Goal: Task Accomplishment & Management: Complete application form

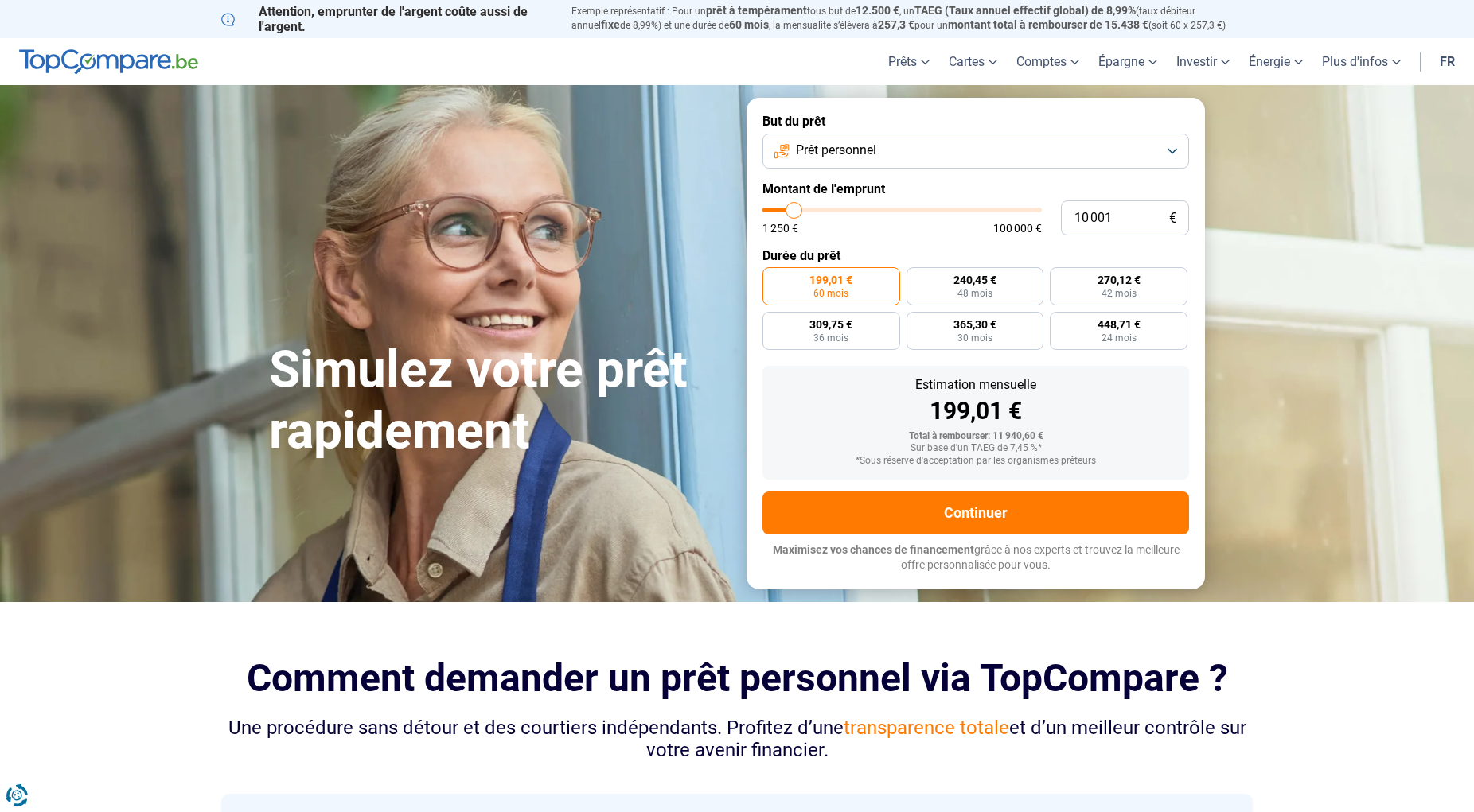
click at [1175, 152] on button "Prêt personnel" at bounding box center [976, 151] width 426 height 35
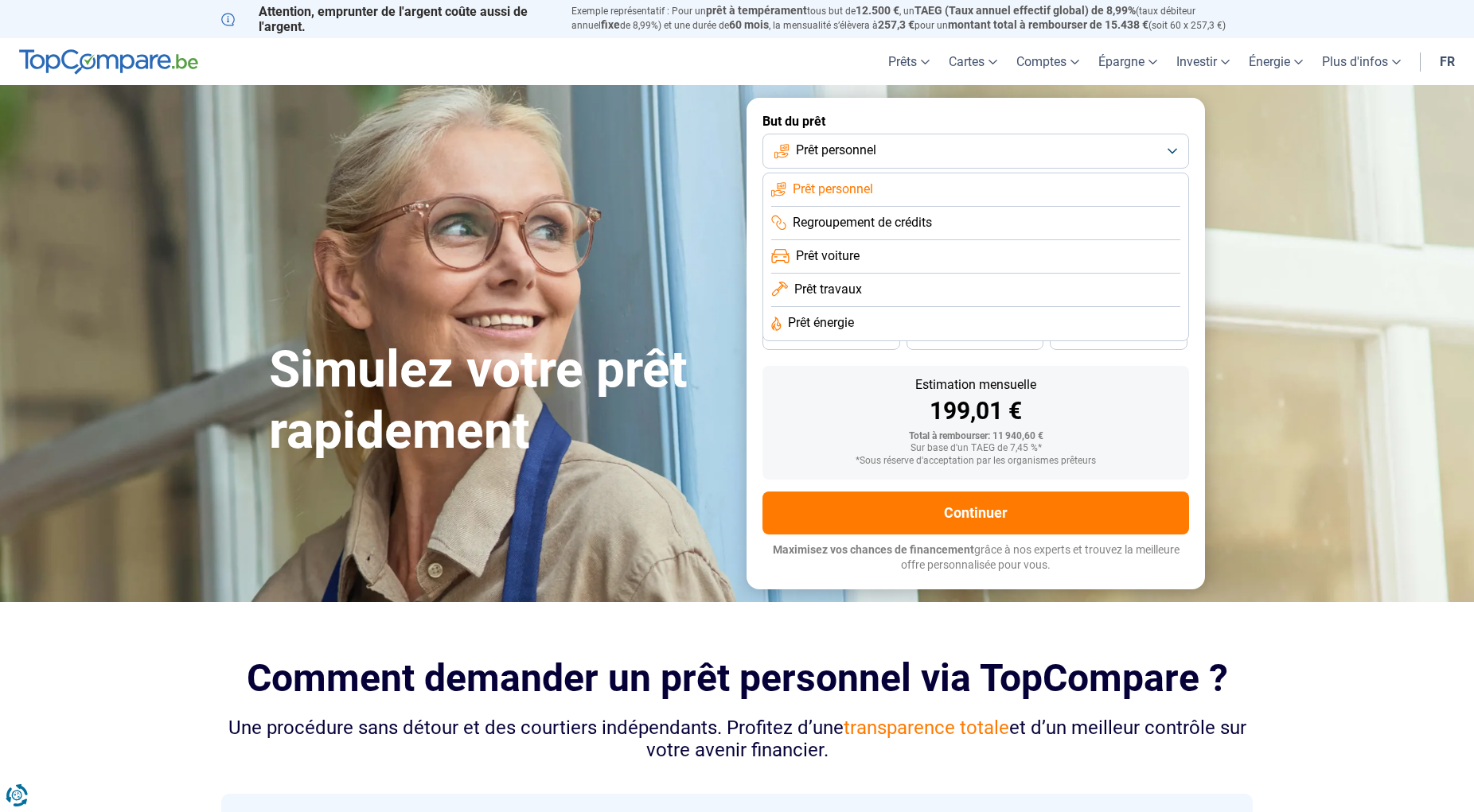
click at [861, 188] on span "Prêt personnel" at bounding box center [833, 190] width 80 height 18
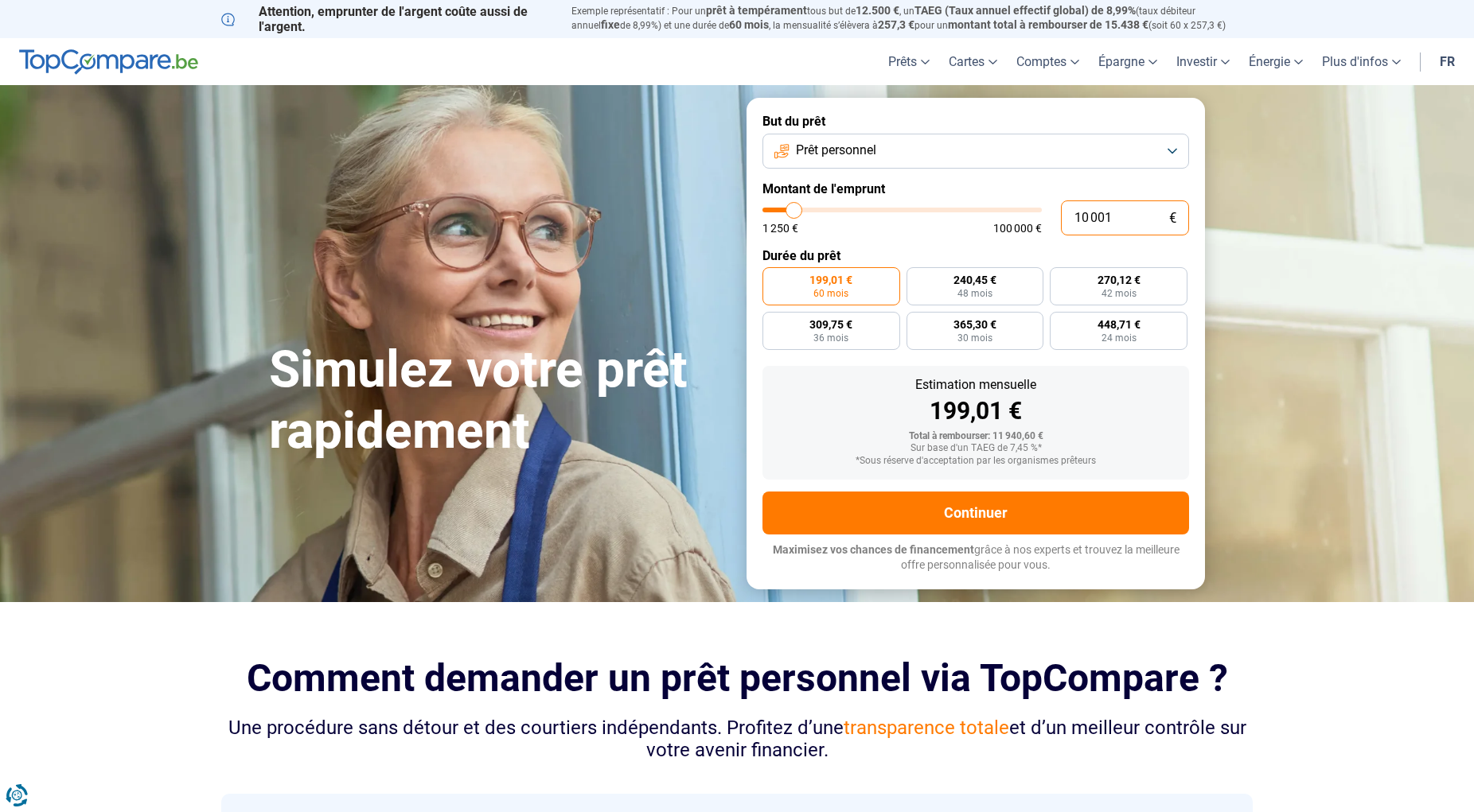
drag, startPoint x: 1100, startPoint y: 217, endPoint x: 1055, endPoint y: 220, distance: 45.1
click at [1061, 220] on input "10 001" at bounding box center [1125, 217] width 128 height 35
type input "1"
type input "1250"
type input "12"
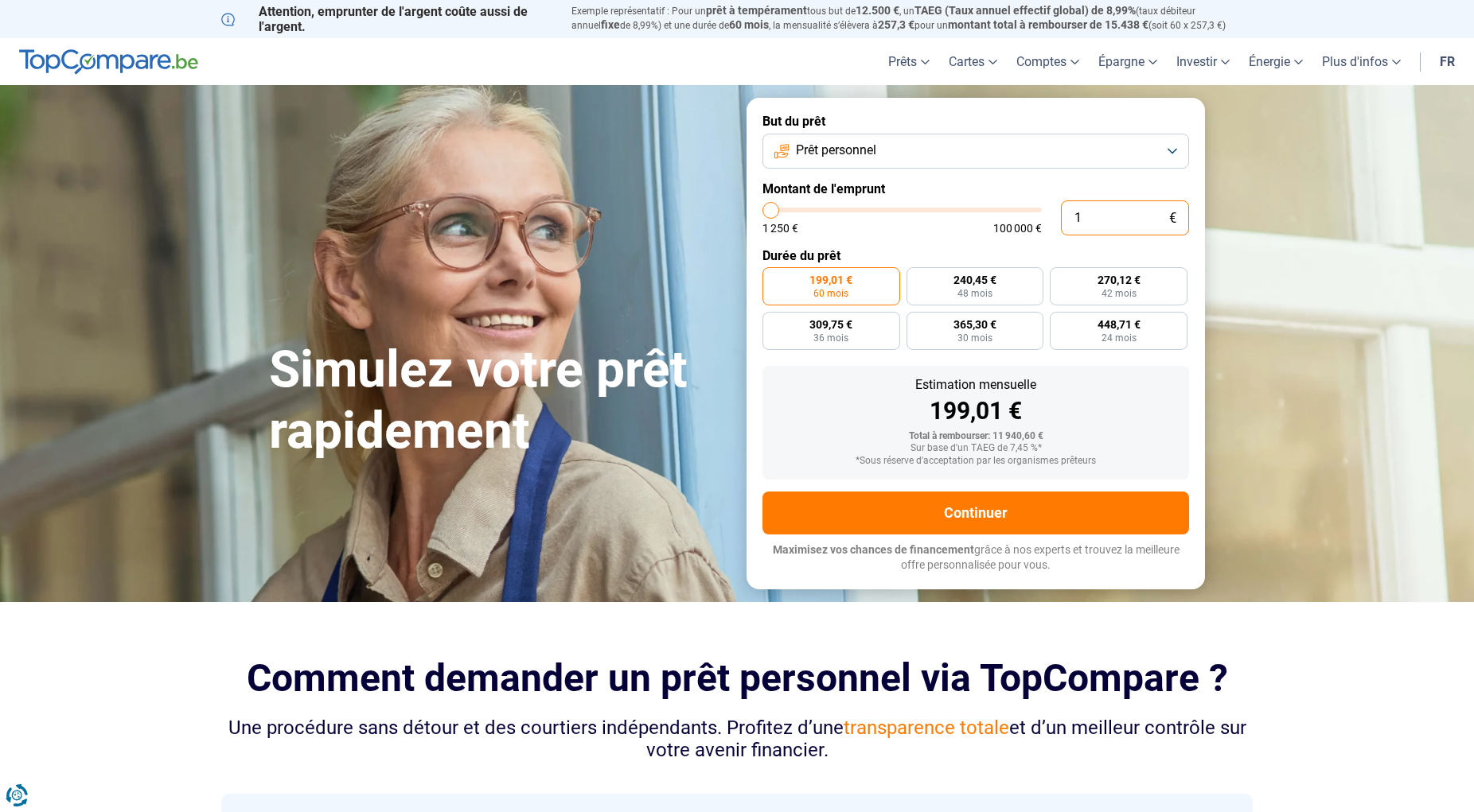
type input "1250"
type input "120"
type input "1250"
type input "1 200"
type input "1250"
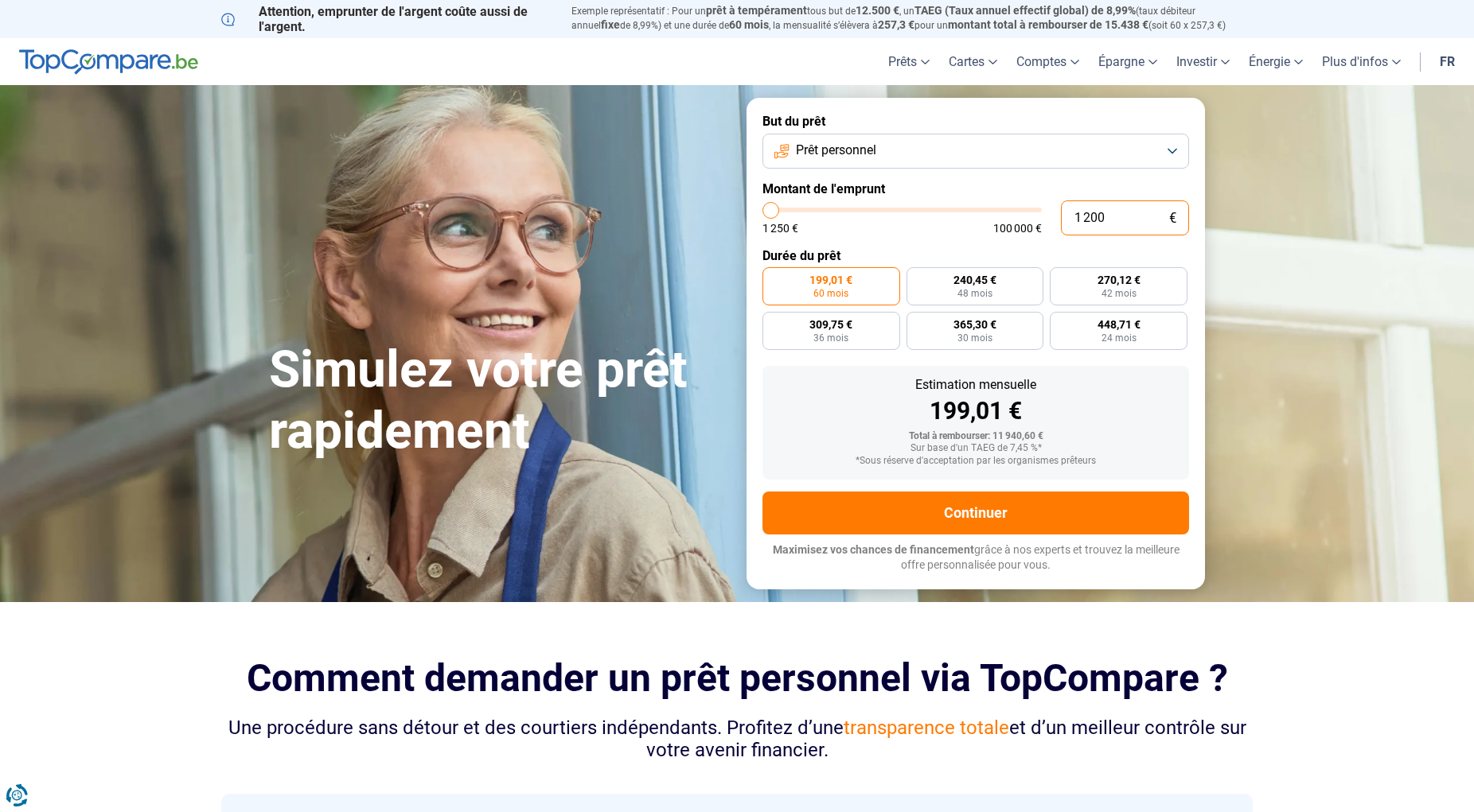
type input "12 000"
type input "12000"
click at [1280, 366] on section "Simulez votre prêt rapidement Simulez votre prêt rapidement But du prêt Prêt pe…" at bounding box center [737, 342] width 1474 height 516
click at [1148, 217] on input "12 000" at bounding box center [1125, 217] width 128 height 35
type input "11 750"
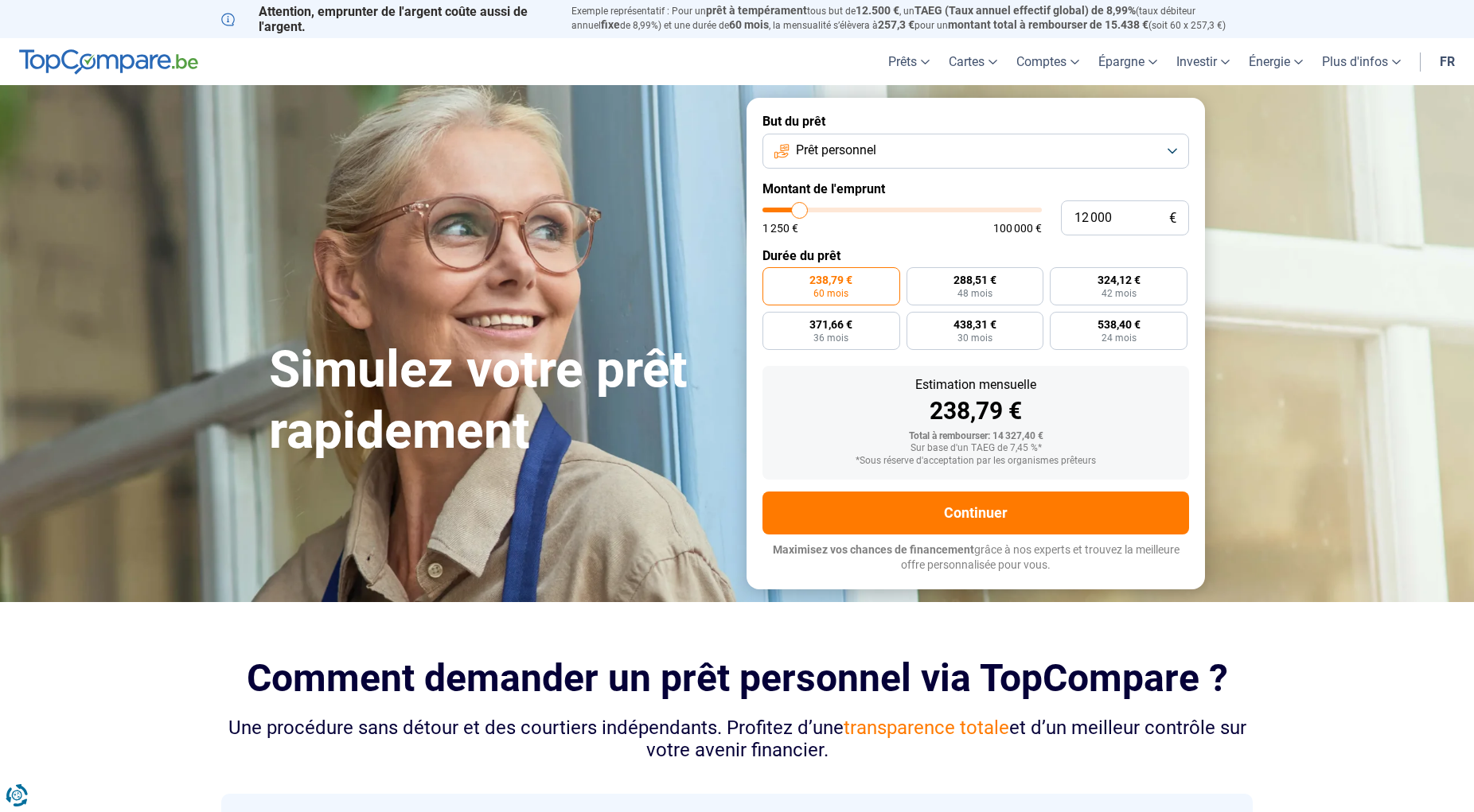
type input "11750"
type input "12 250"
type input "12250"
type input "12 500"
type input "12500"
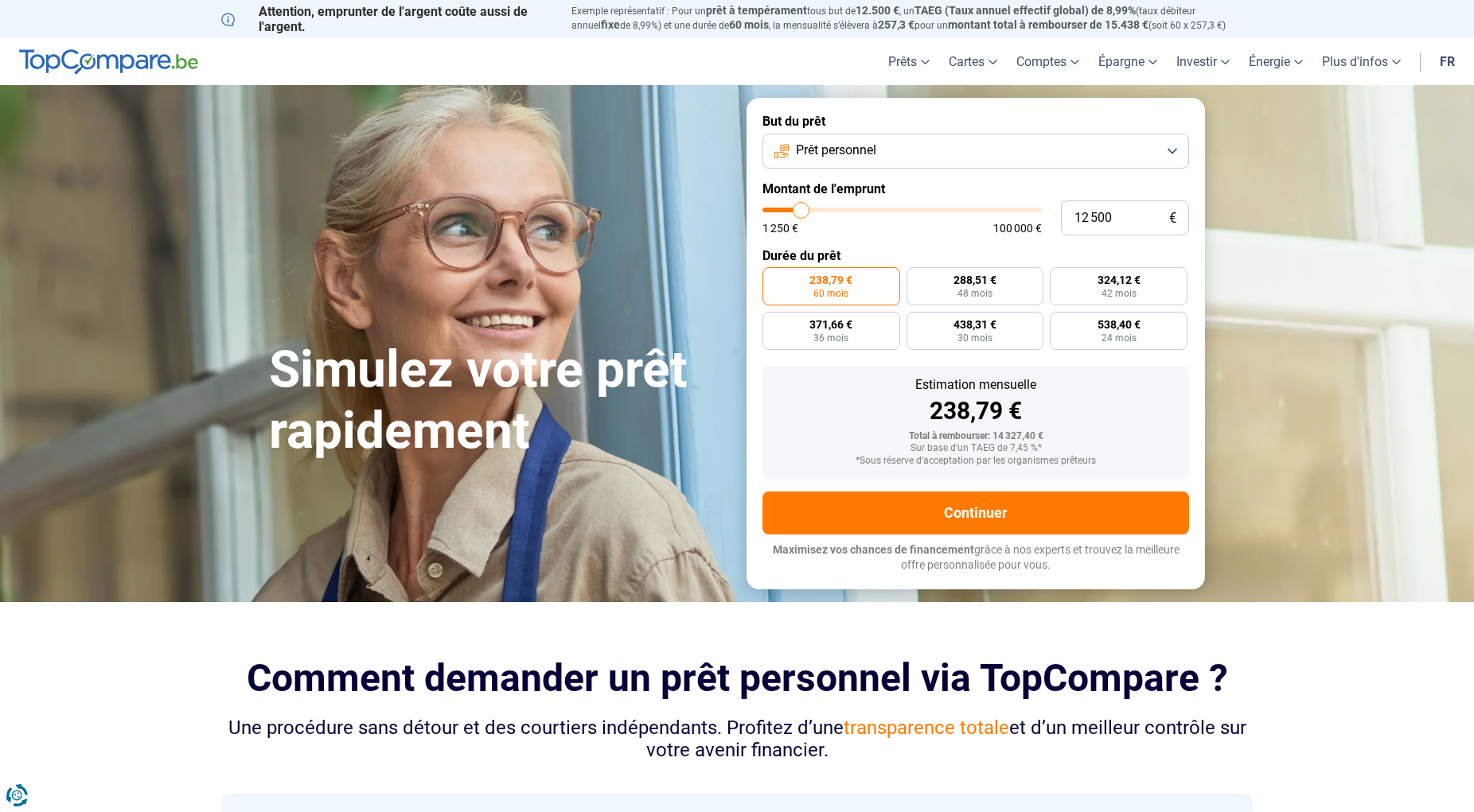
type input "12 750"
type input "12750"
type input "13 000"
type input "13000"
type input "13 250"
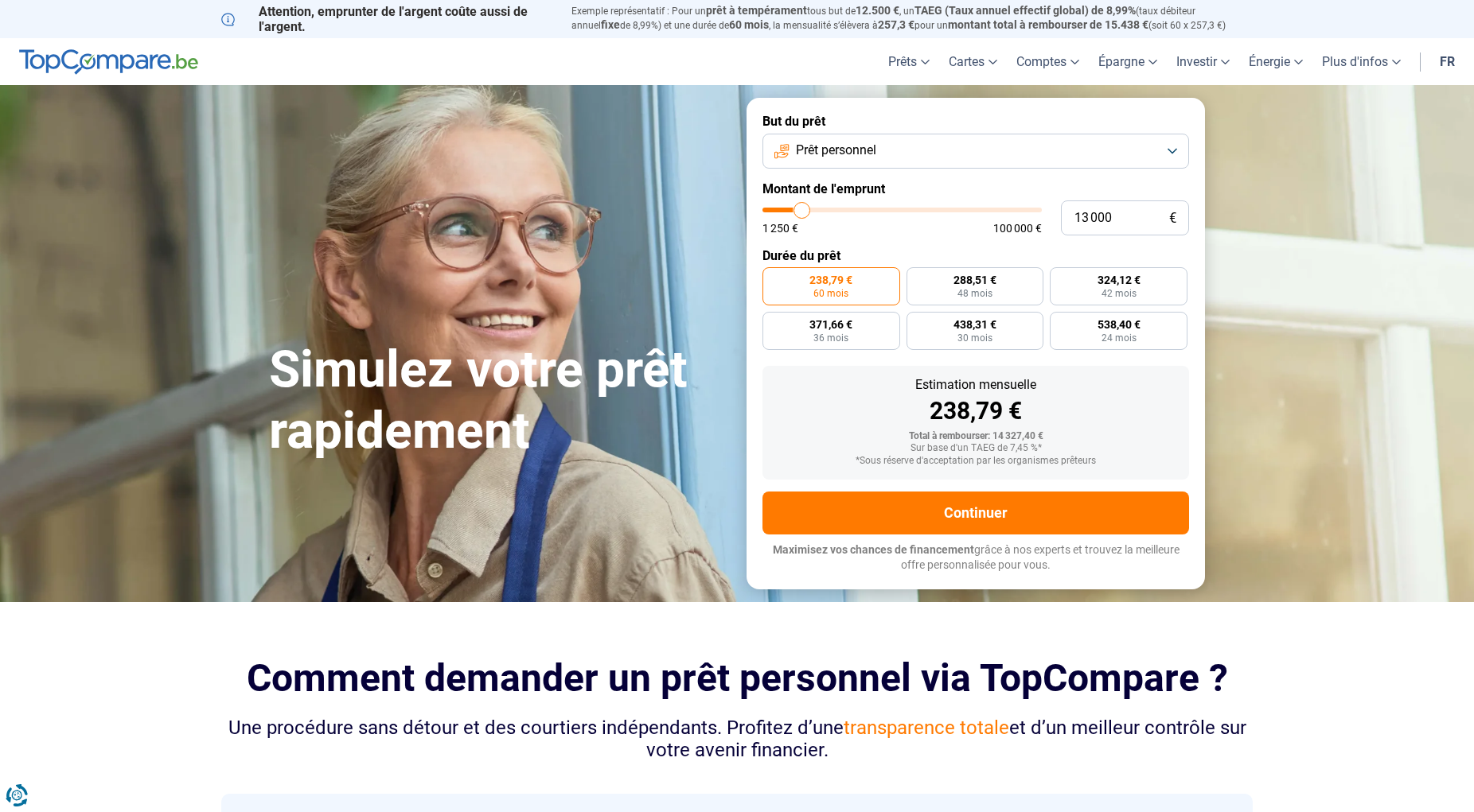
type input "13250"
type input "13 750"
type input "13750"
type input "14 000"
type input "14000"
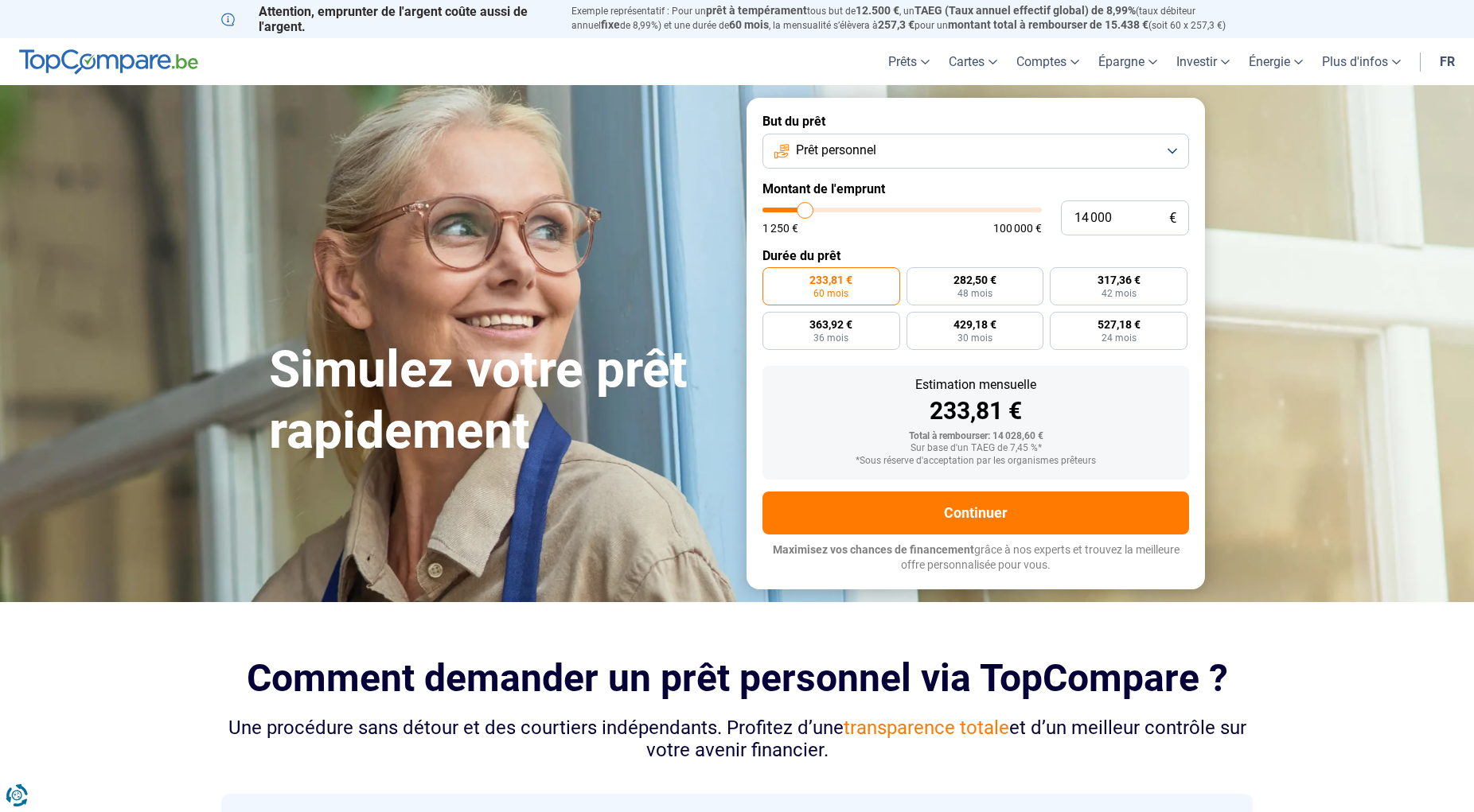
type input "14 250"
type input "14250"
type input "14 500"
type input "14500"
type input "14 750"
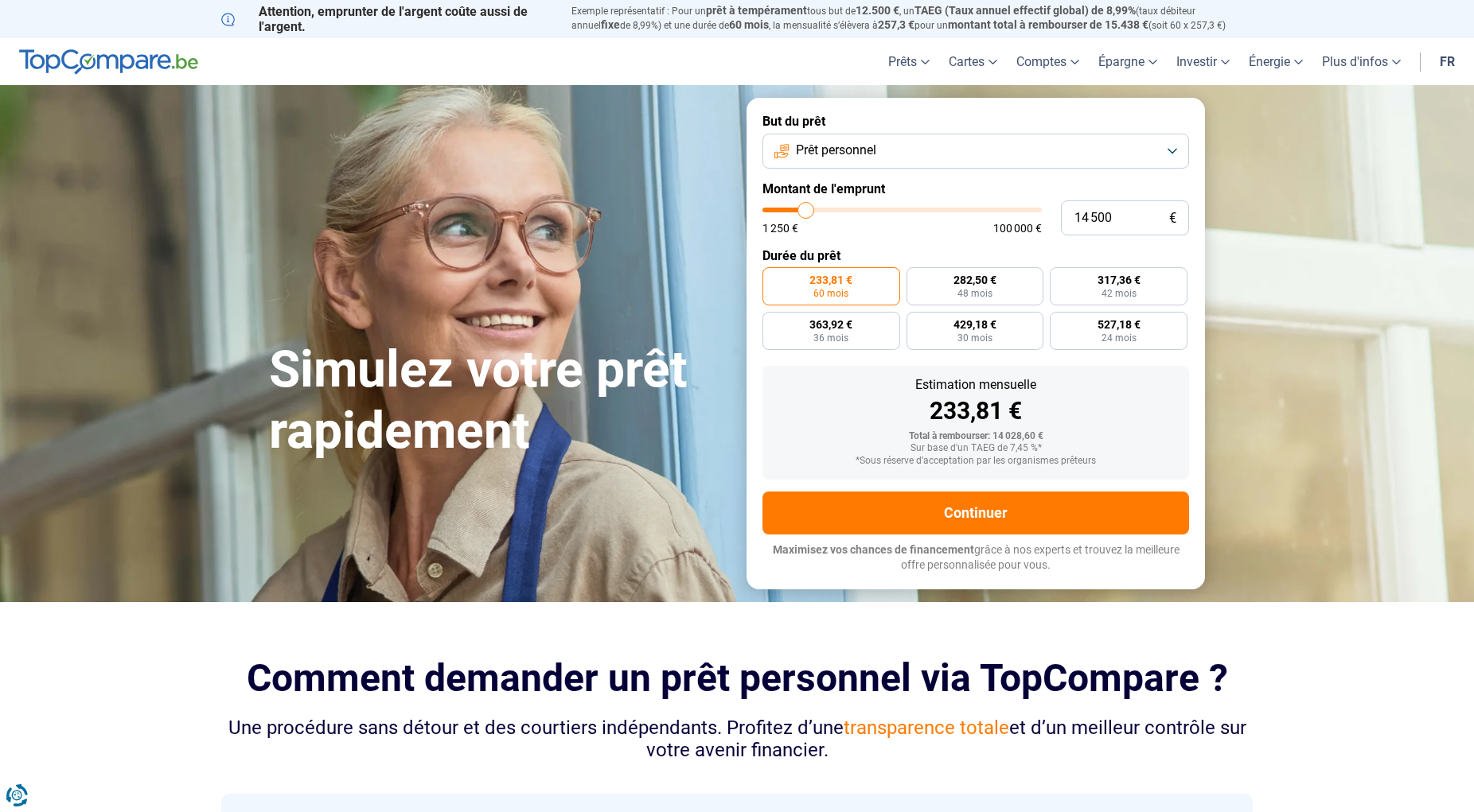
type input "14750"
type input "15 250"
type input "15250"
type input "15 500"
type input "15500"
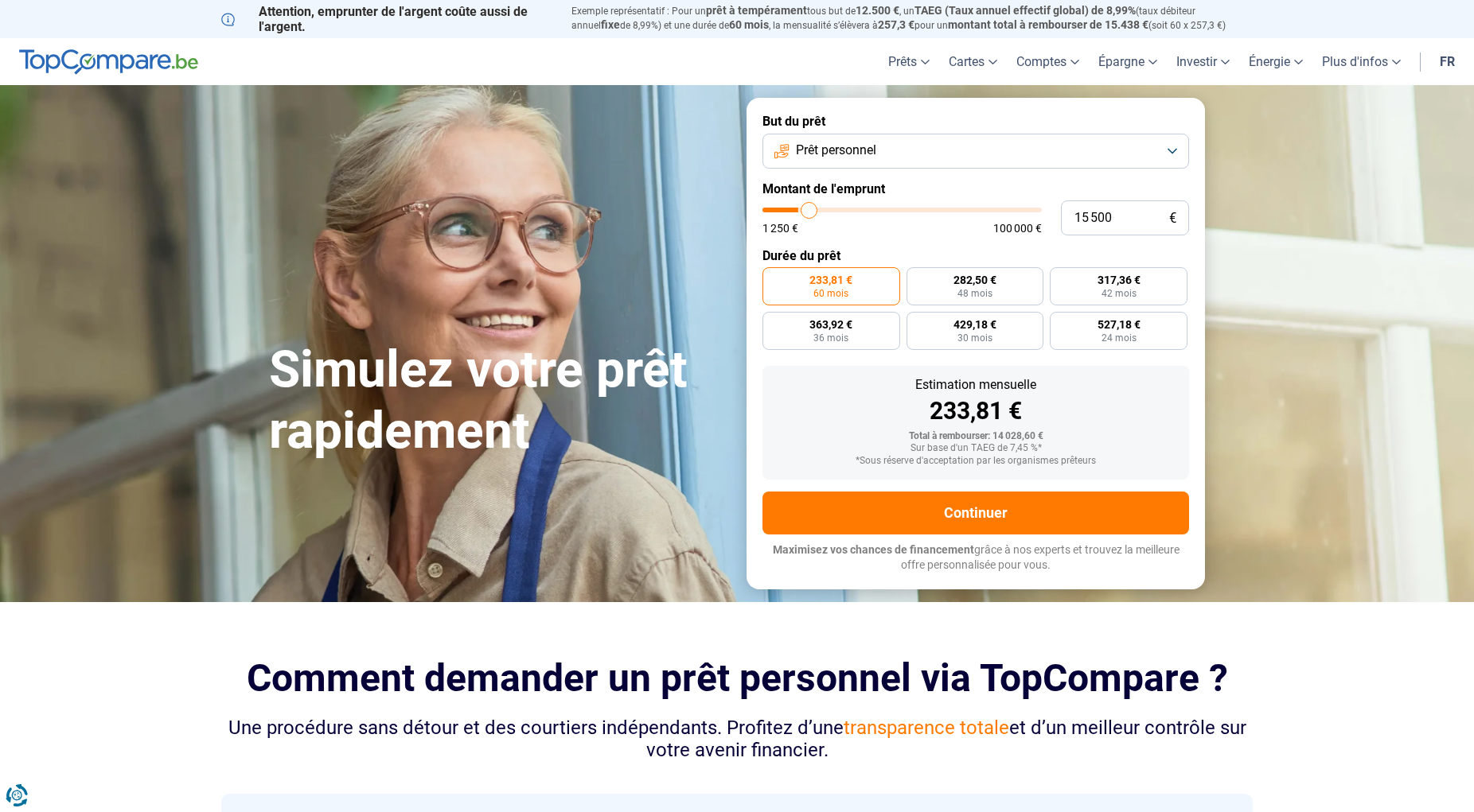
type input "15 750"
type input "15750"
type input "16 000"
type input "16000"
type input "16 250"
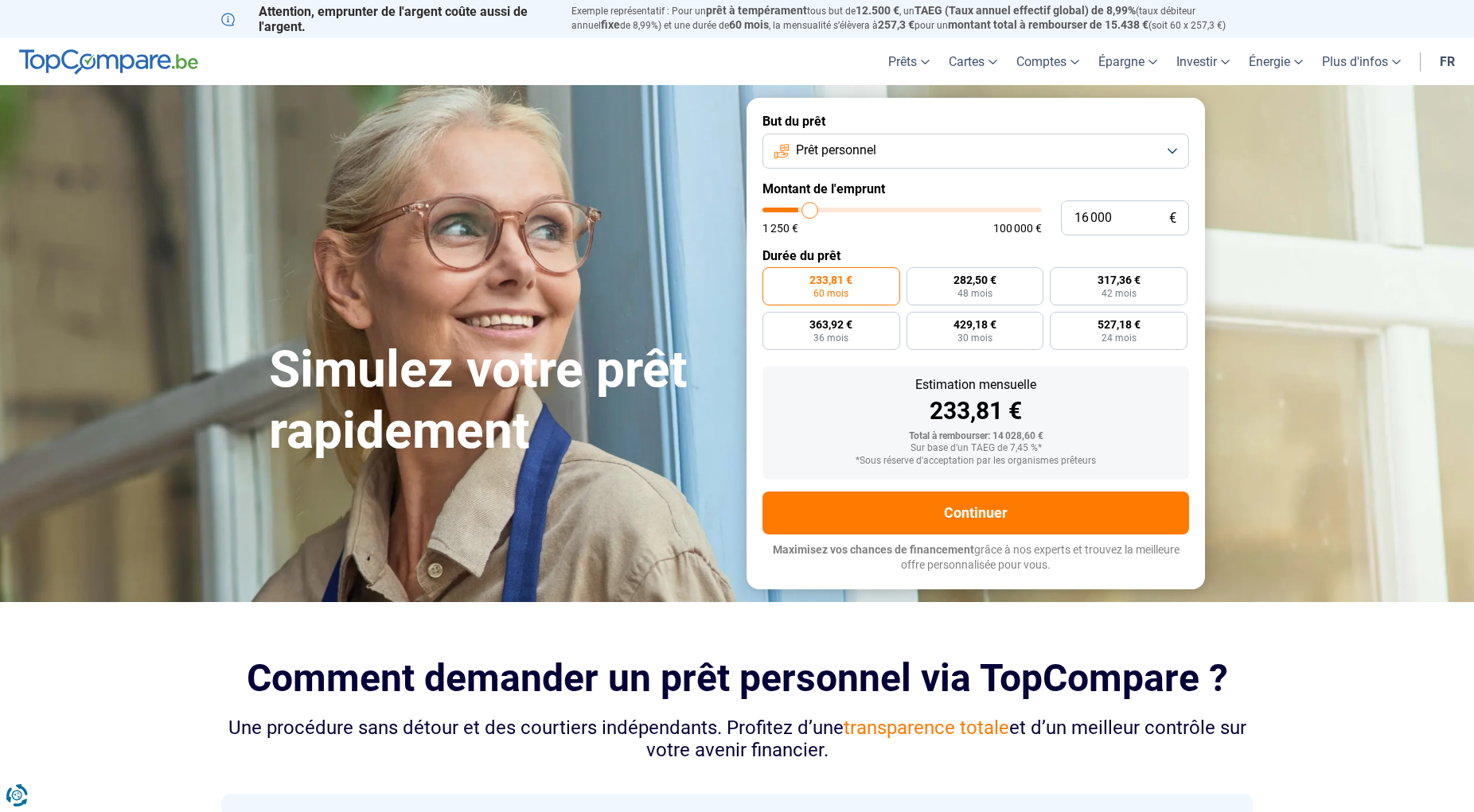
type input "16250"
type input "17 000"
type input "17000"
type input "17 250"
type input "17250"
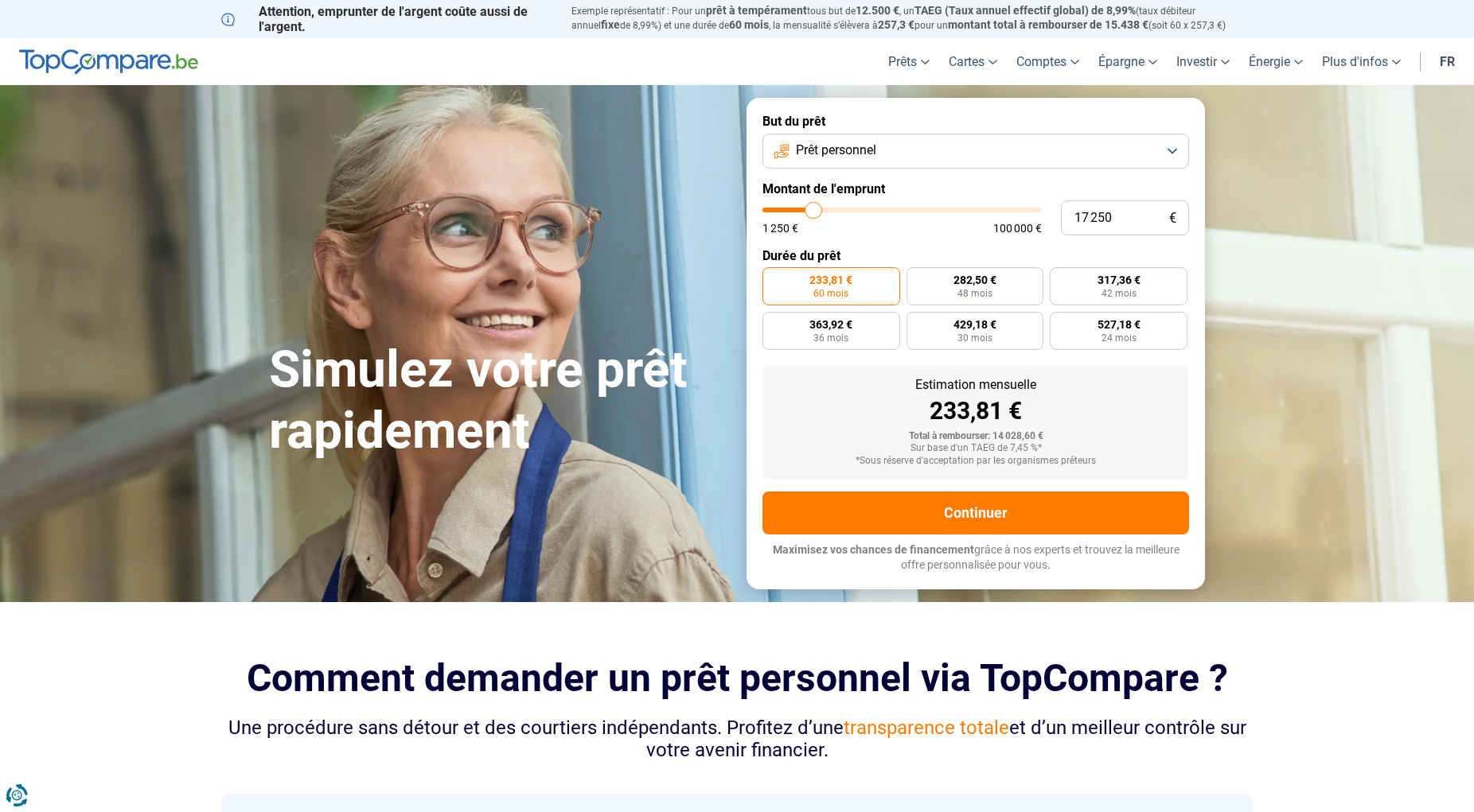
type input "17 500"
type input "17500"
type input "17 750"
type input "17750"
type input "18 500"
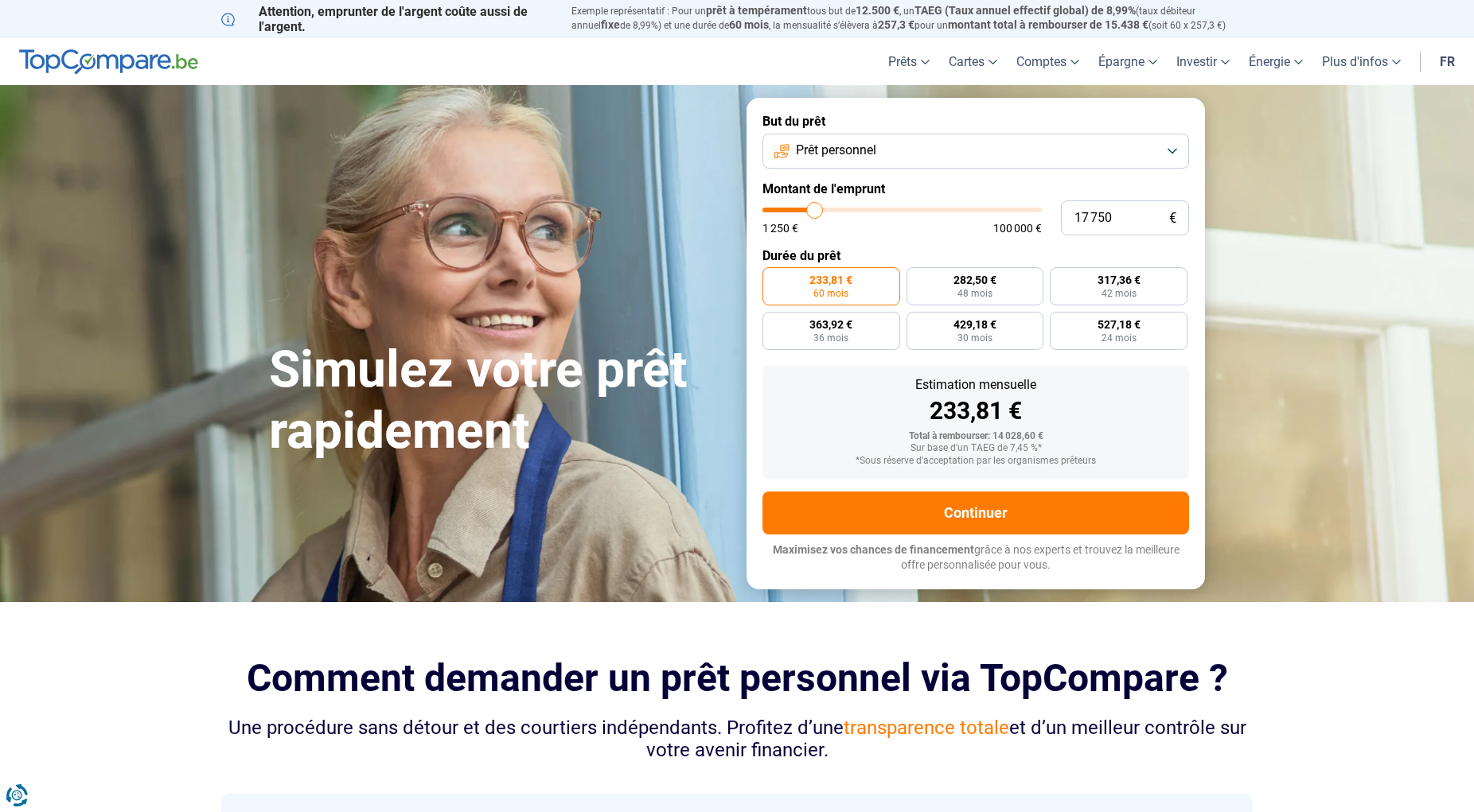
type input "18500"
type input "18 750"
type input "18750"
type input "19 000"
type input "19000"
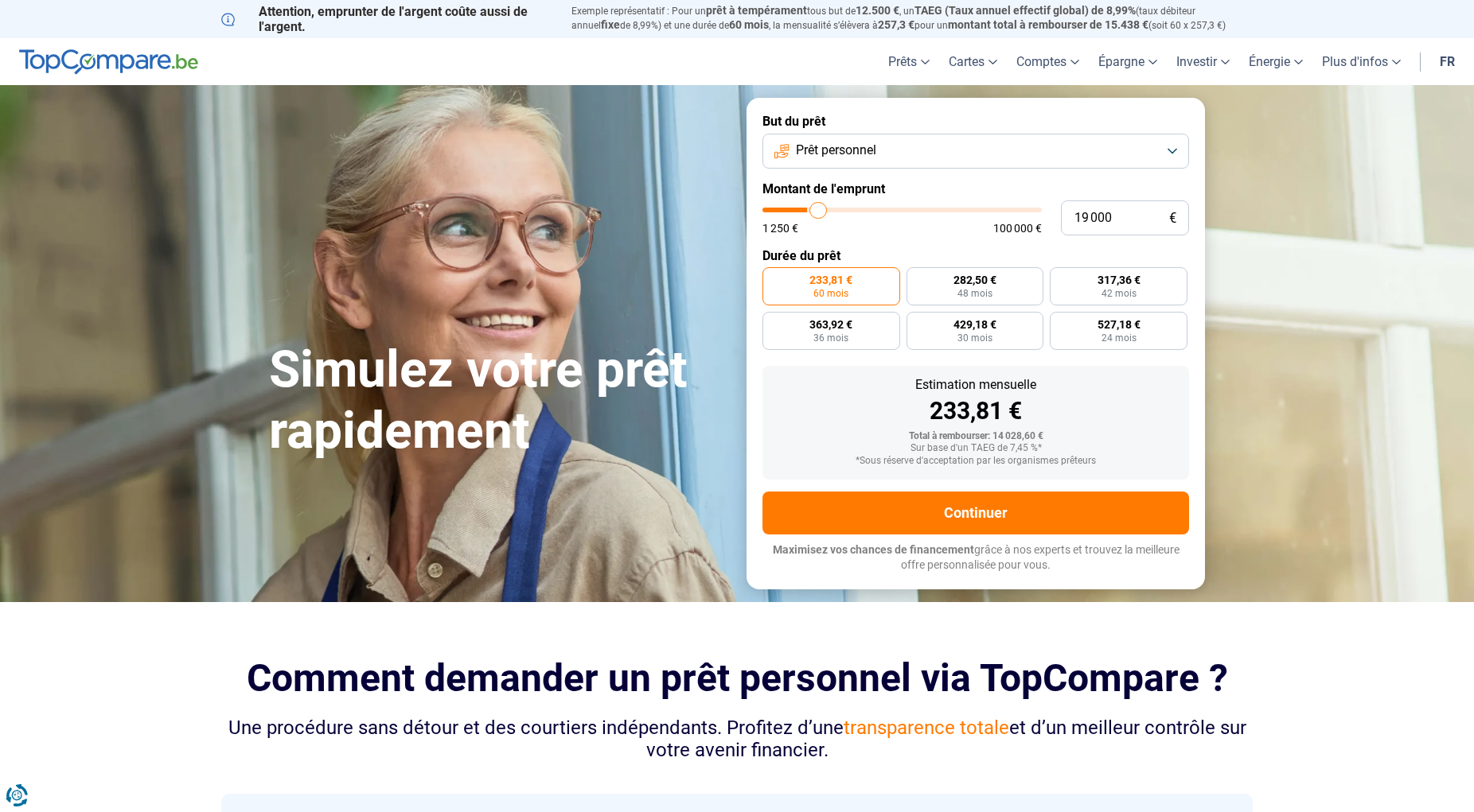
type input "19 250"
type input "19250"
type input "19 500"
type input "19500"
type input "20 000"
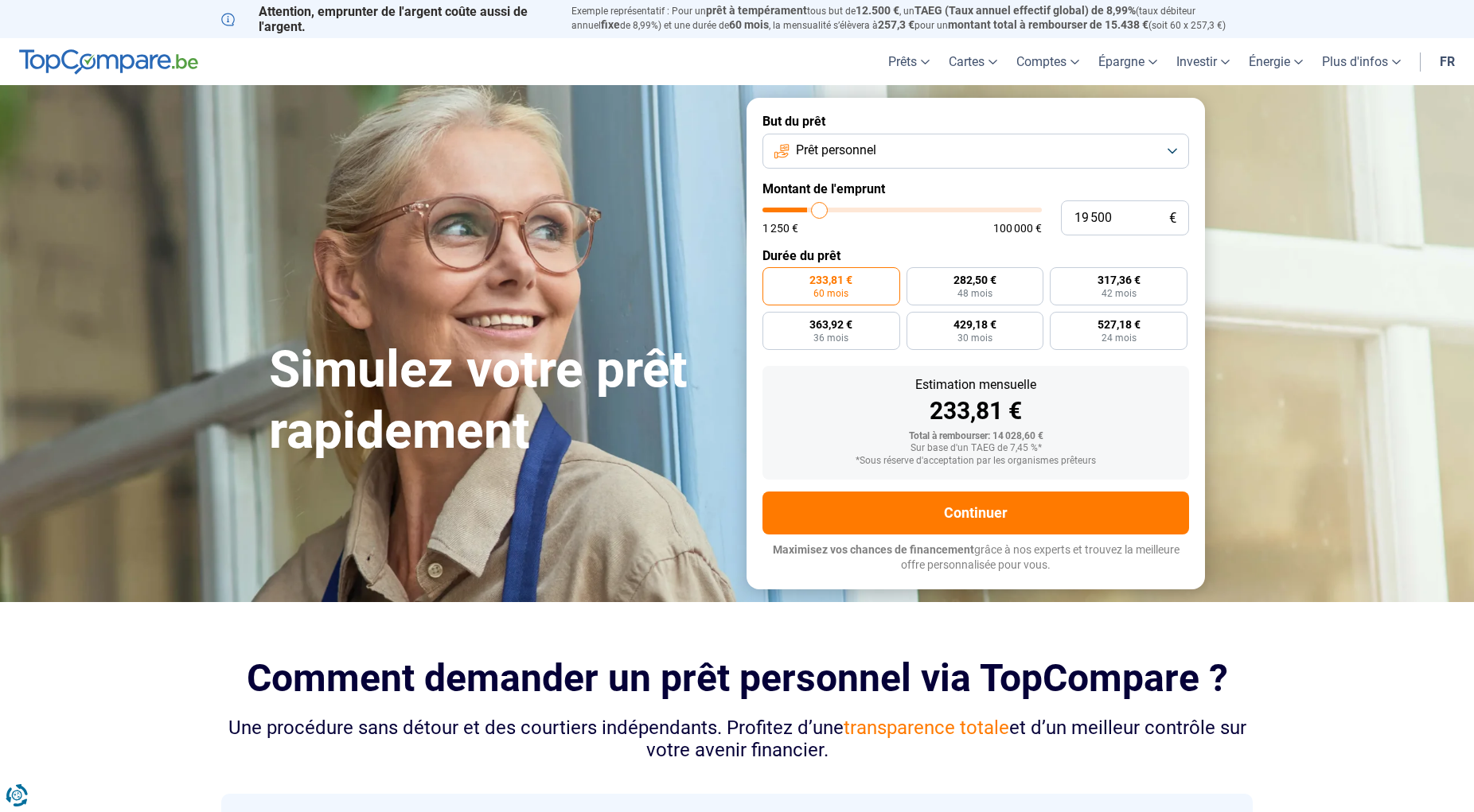
type input "20000"
type input "20 250"
type input "20250"
type input "20 500"
type input "20500"
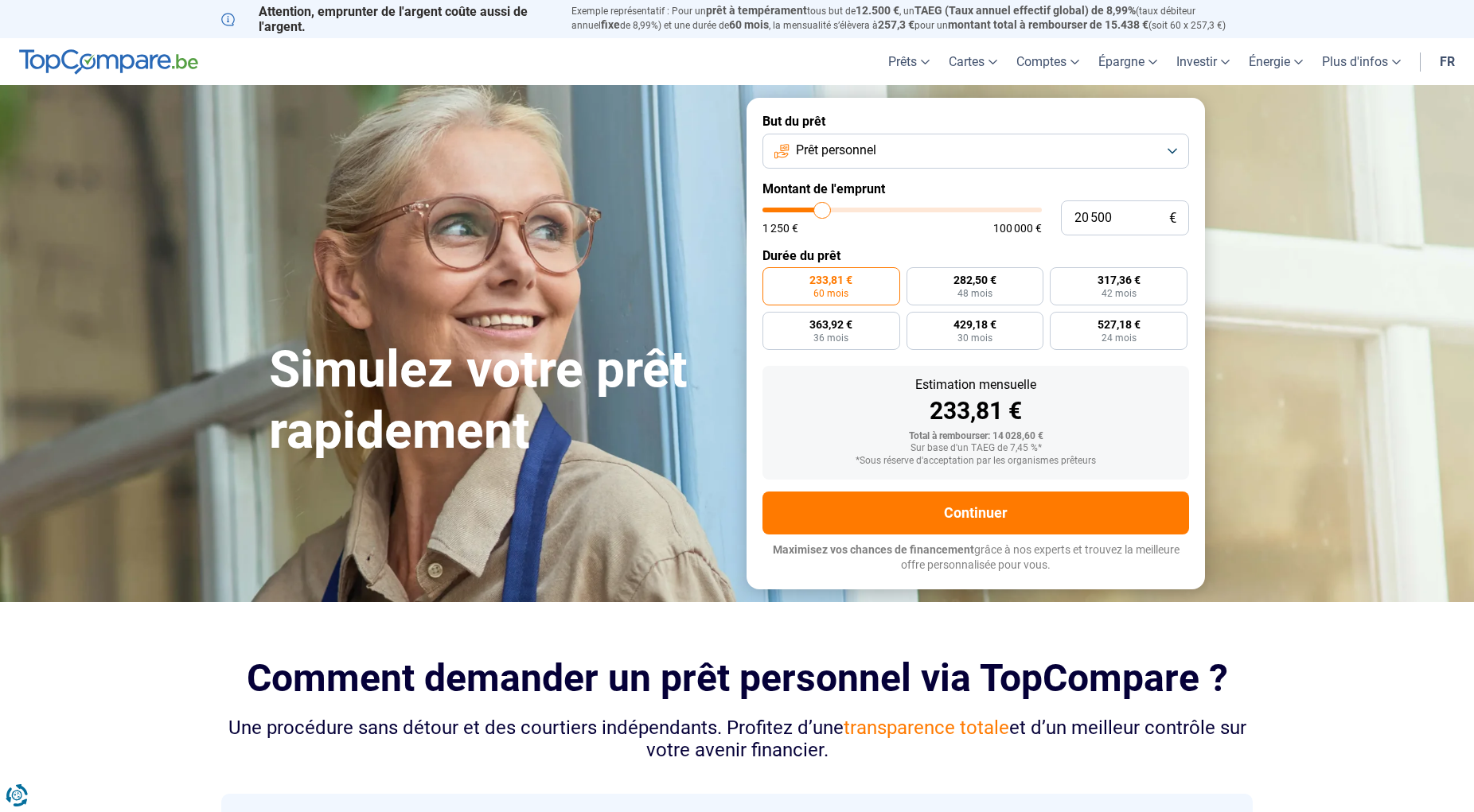
type input "20 250"
type input "20250"
type input "20 000"
type input "20000"
type input "19 250"
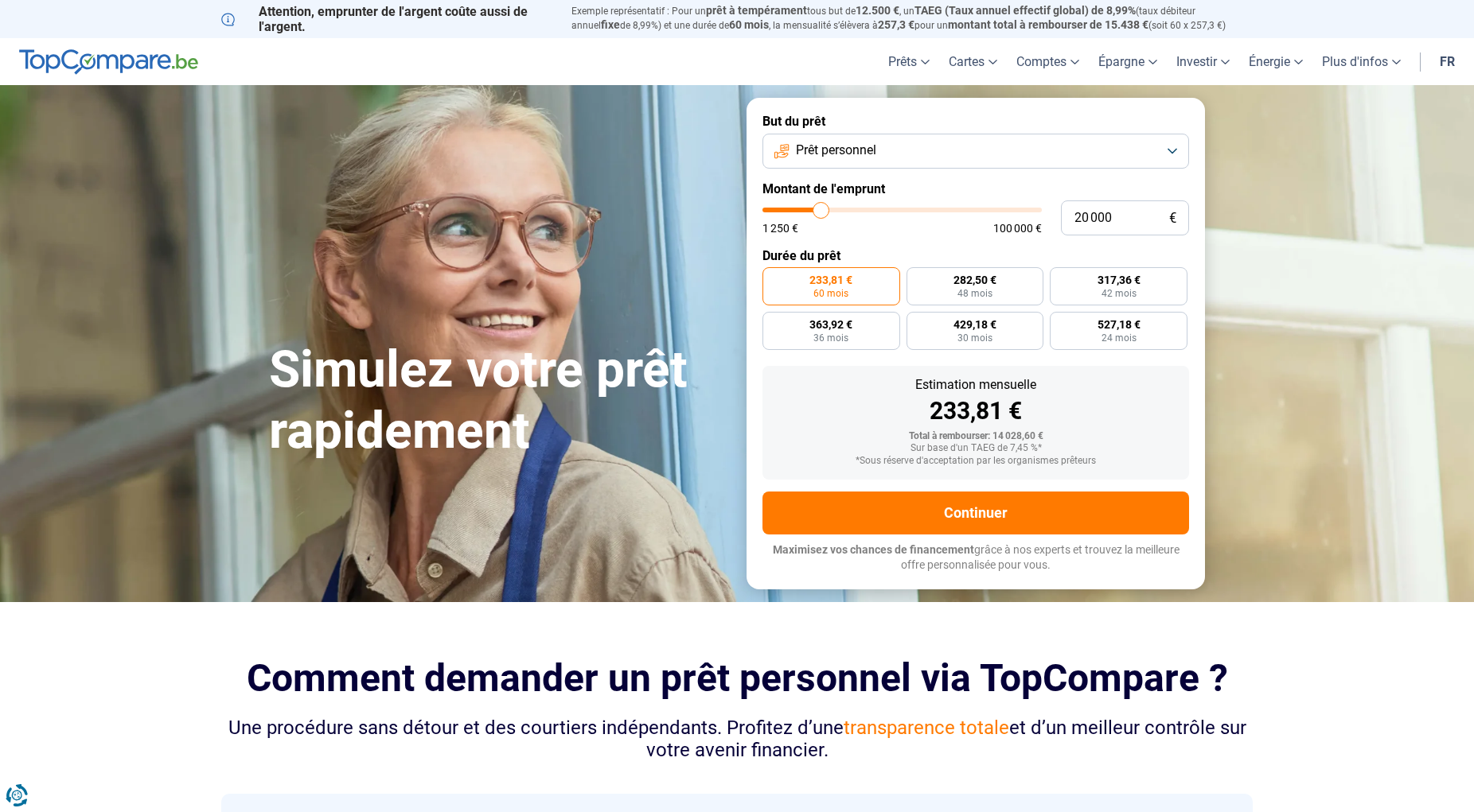
type input "19250"
type input "18 750"
type input "18750"
type input "18 500"
type input "18500"
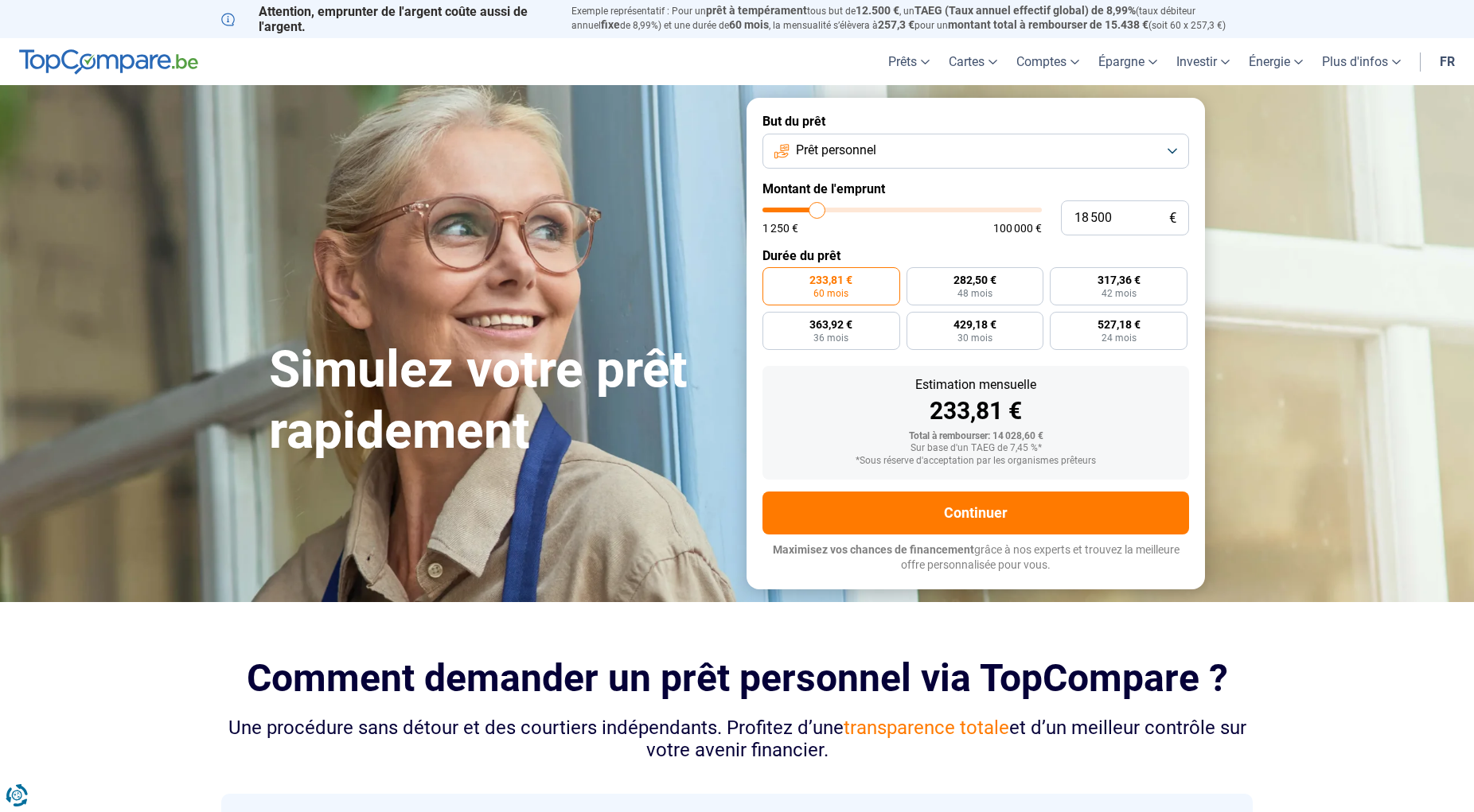
type input "18 250"
type input "18250"
type input "17 750"
type input "17750"
type input "17 500"
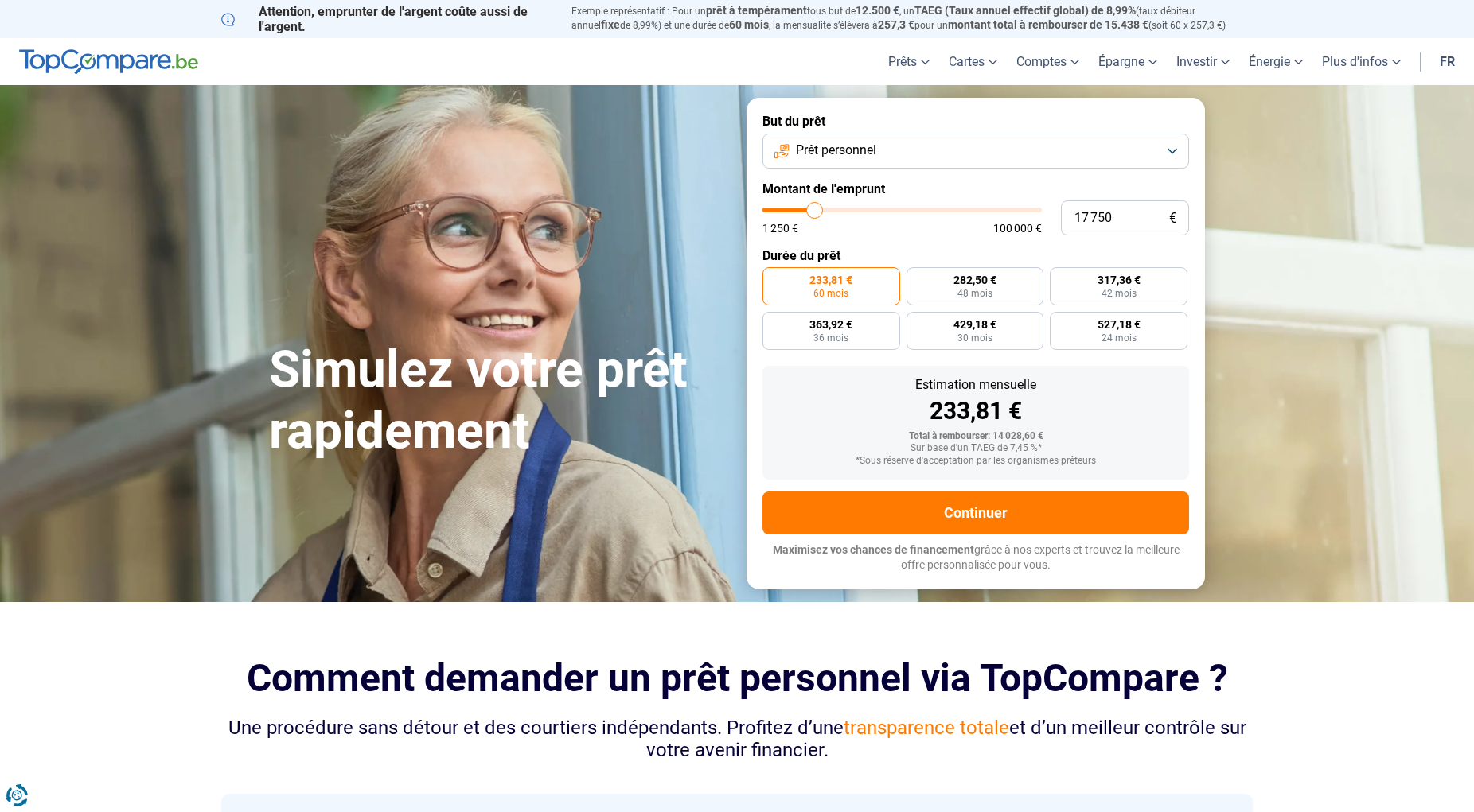
type input "17500"
type input "17 250"
type input "17250"
type input "17 000"
type input "17000"
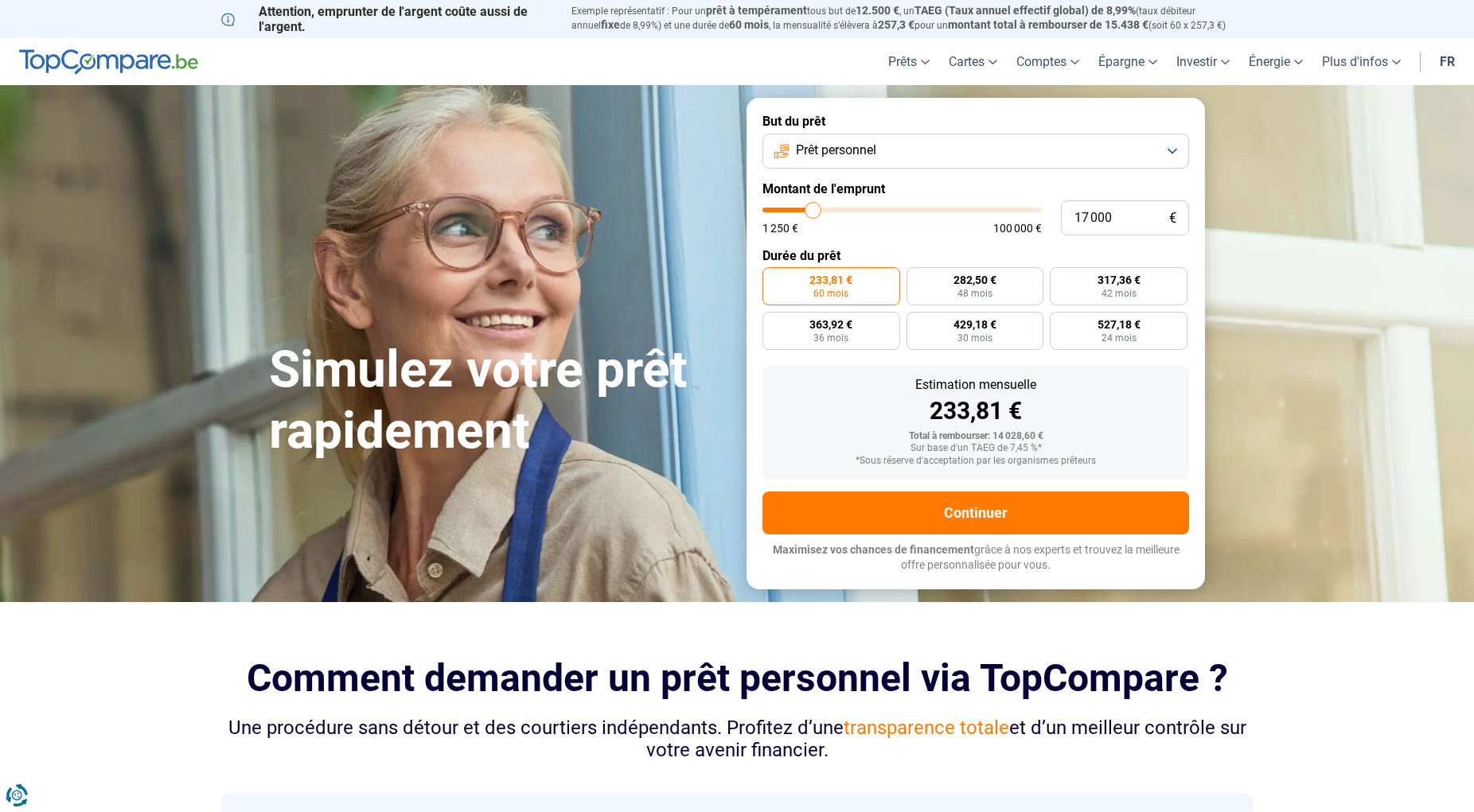
type input "16 750"
type input "16750"
type input "16 250"
type input "16250"
type input "16 000"
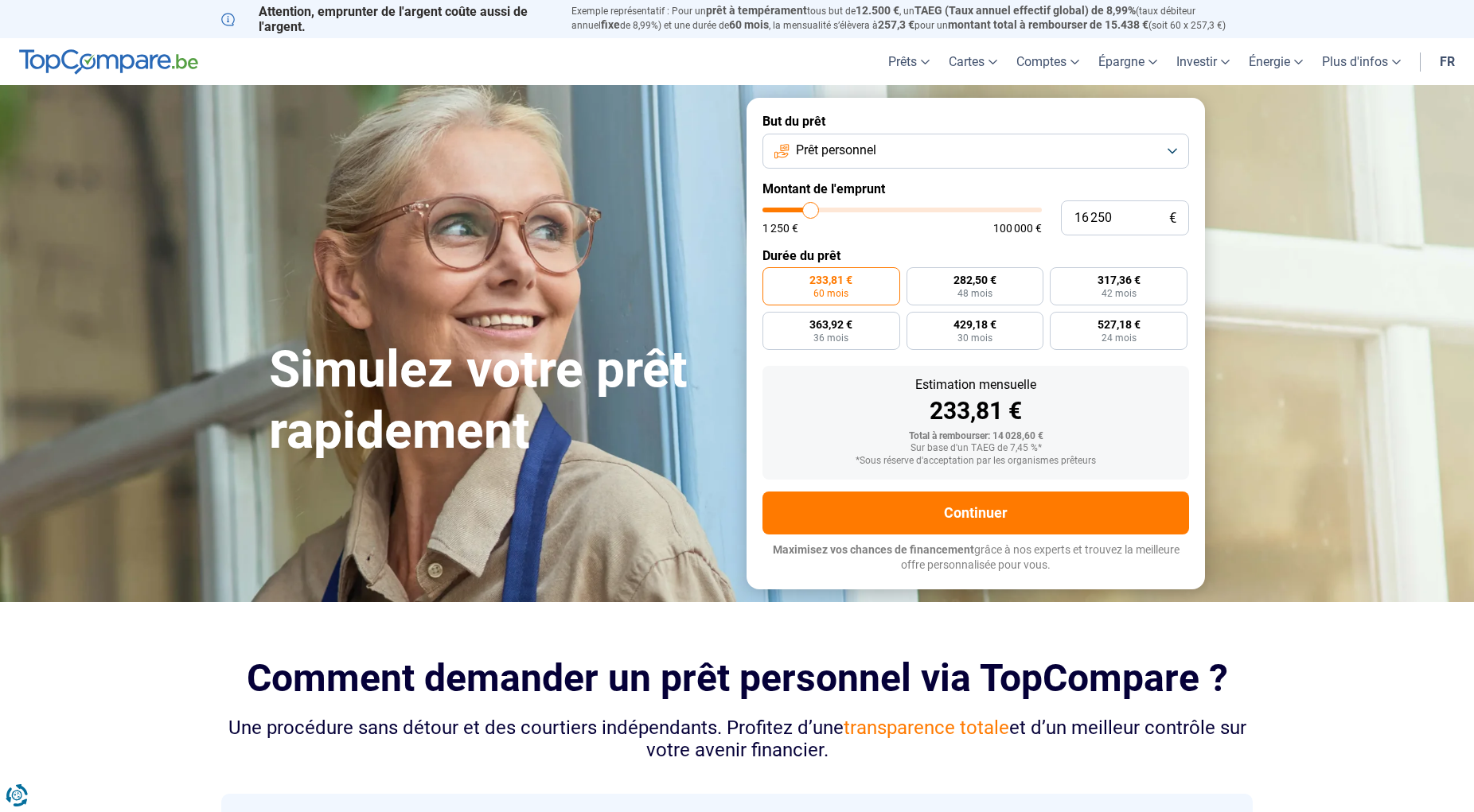
type input "16000"
type input "15 750"
type input "15750"
type input "15 500"
type input "15500"
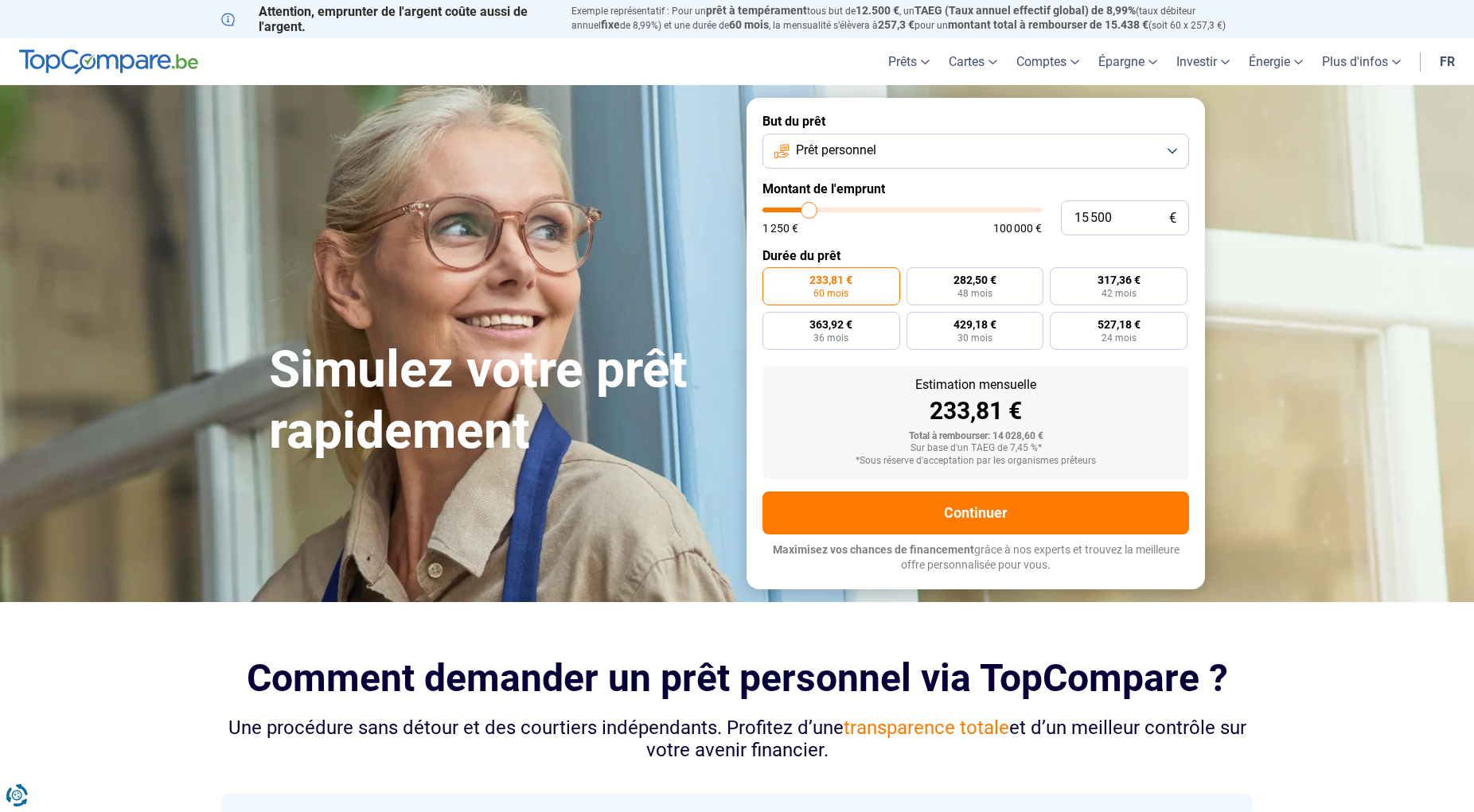
type input "15 250"
type input "15250"
type input "14 750"
type input "14750"
type input "14 500"
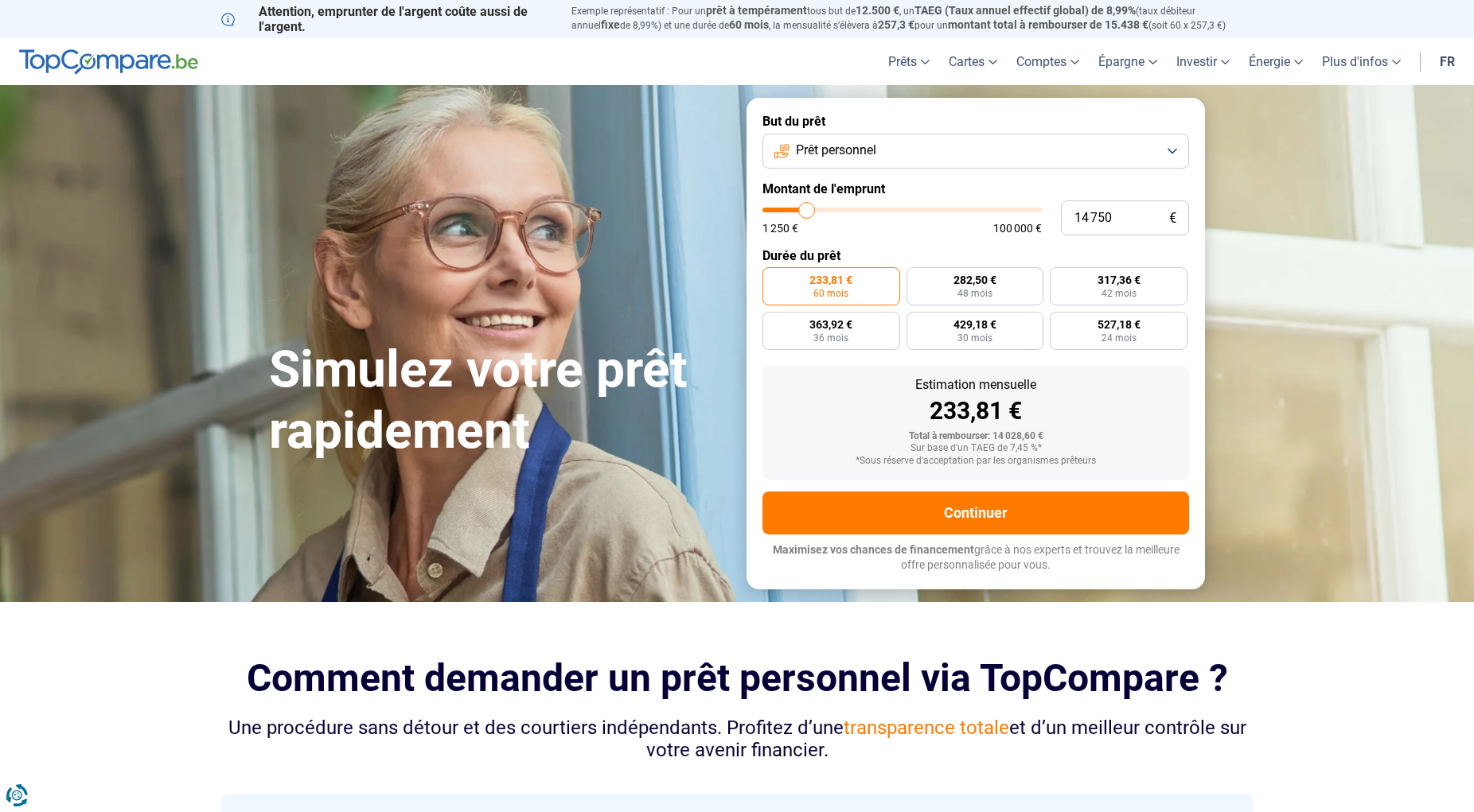
type input "14500"
type input "14 250"
type input "14250"
type input "14 000"
type input "14000"
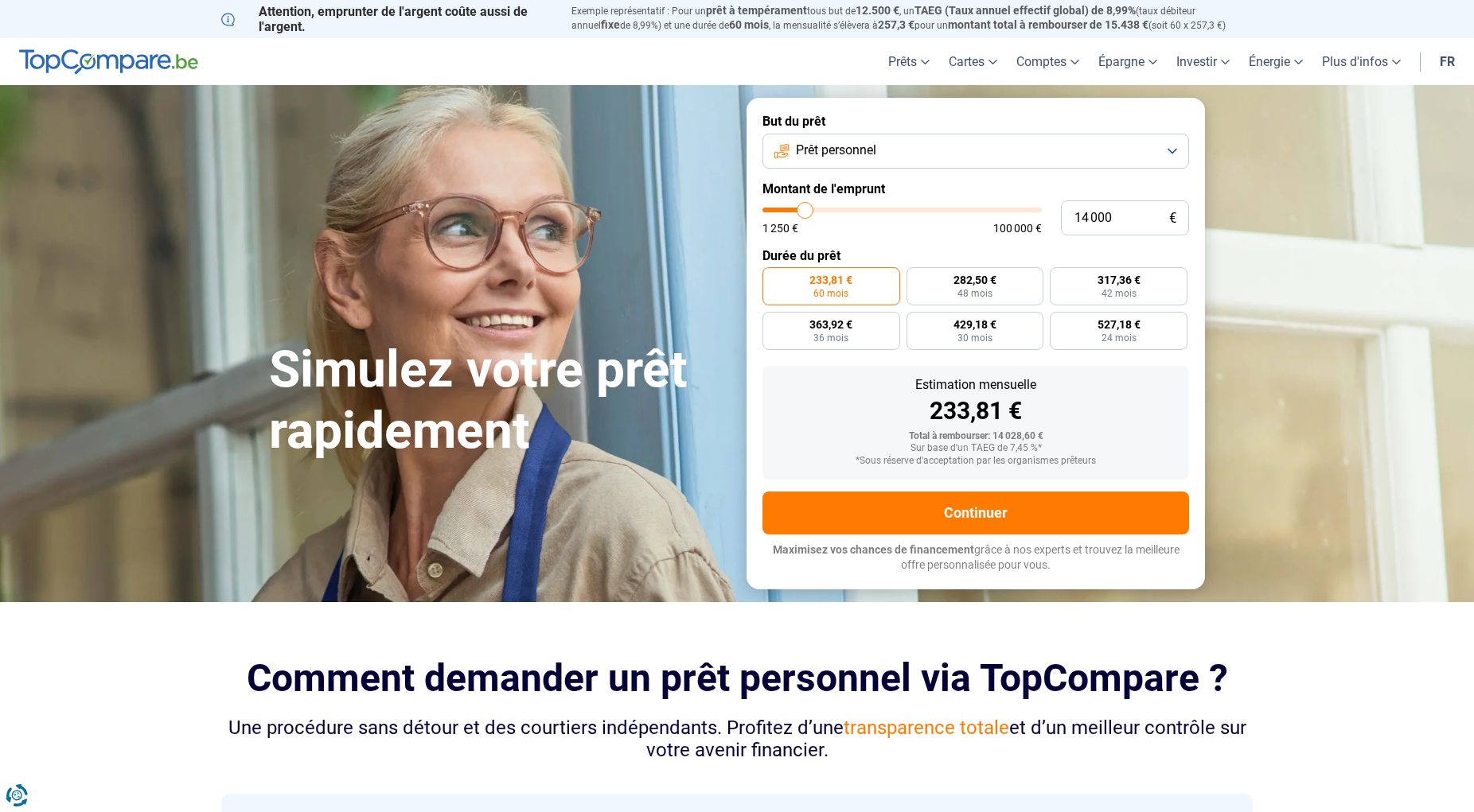
type input "13 750"
type input "13750"
type input "13 250"
type input "13250"
type input "13 000"
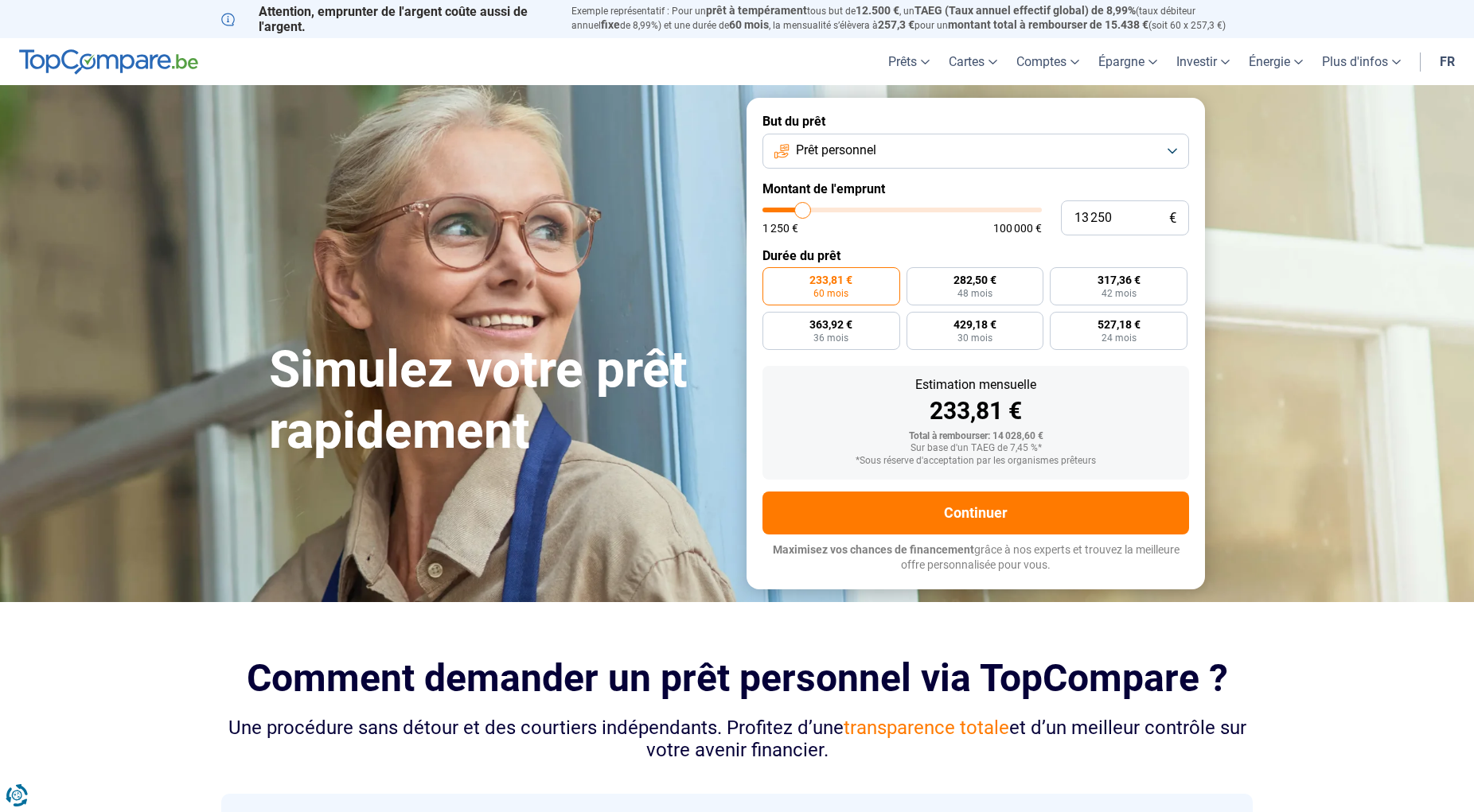
type input "13000"
type input "12 750"
type input "12750"
type input "12 500"
type input "12500"
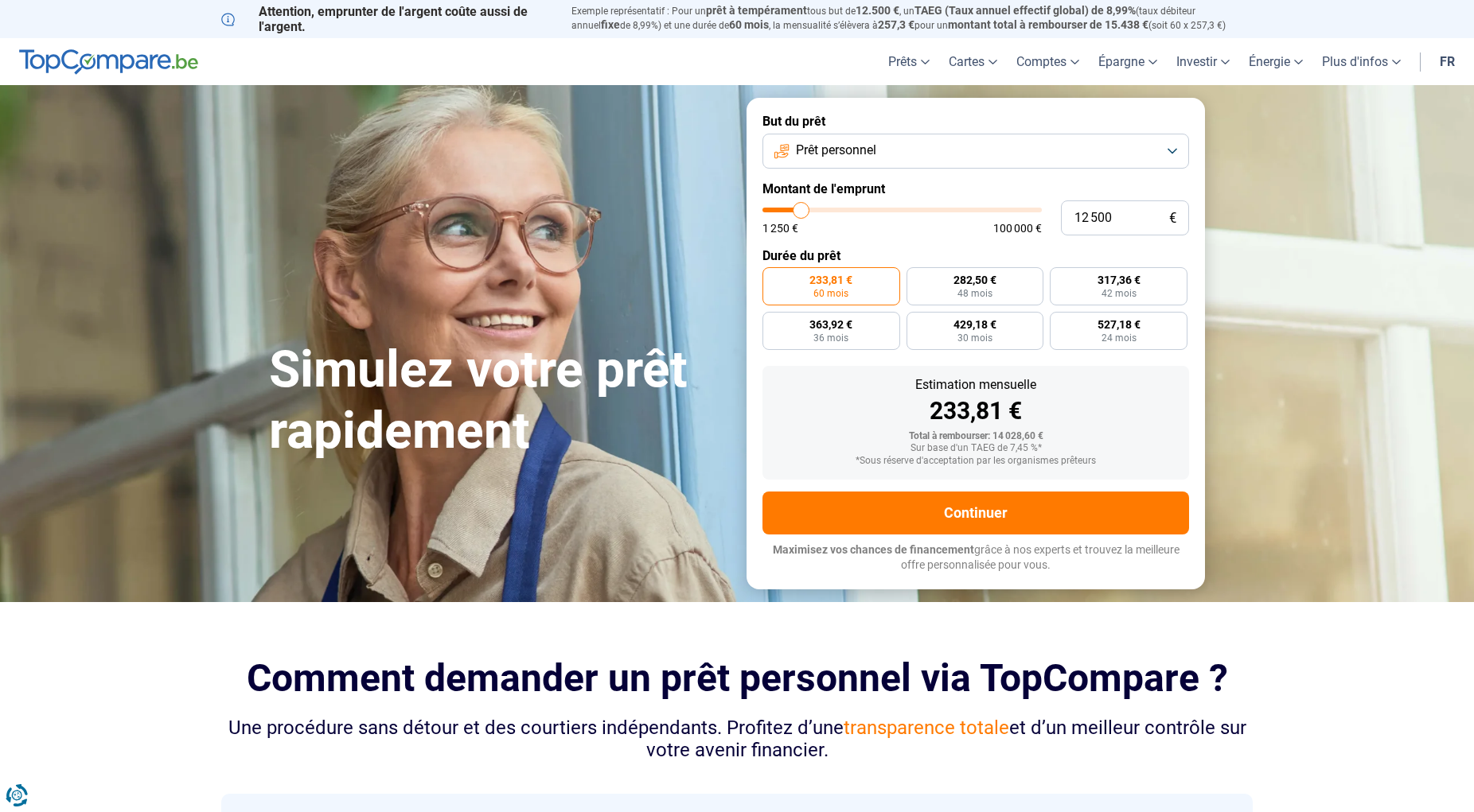
type input "12 250"
type input "12250"
type input "11 250"
type input "11250"
type input "11 000"
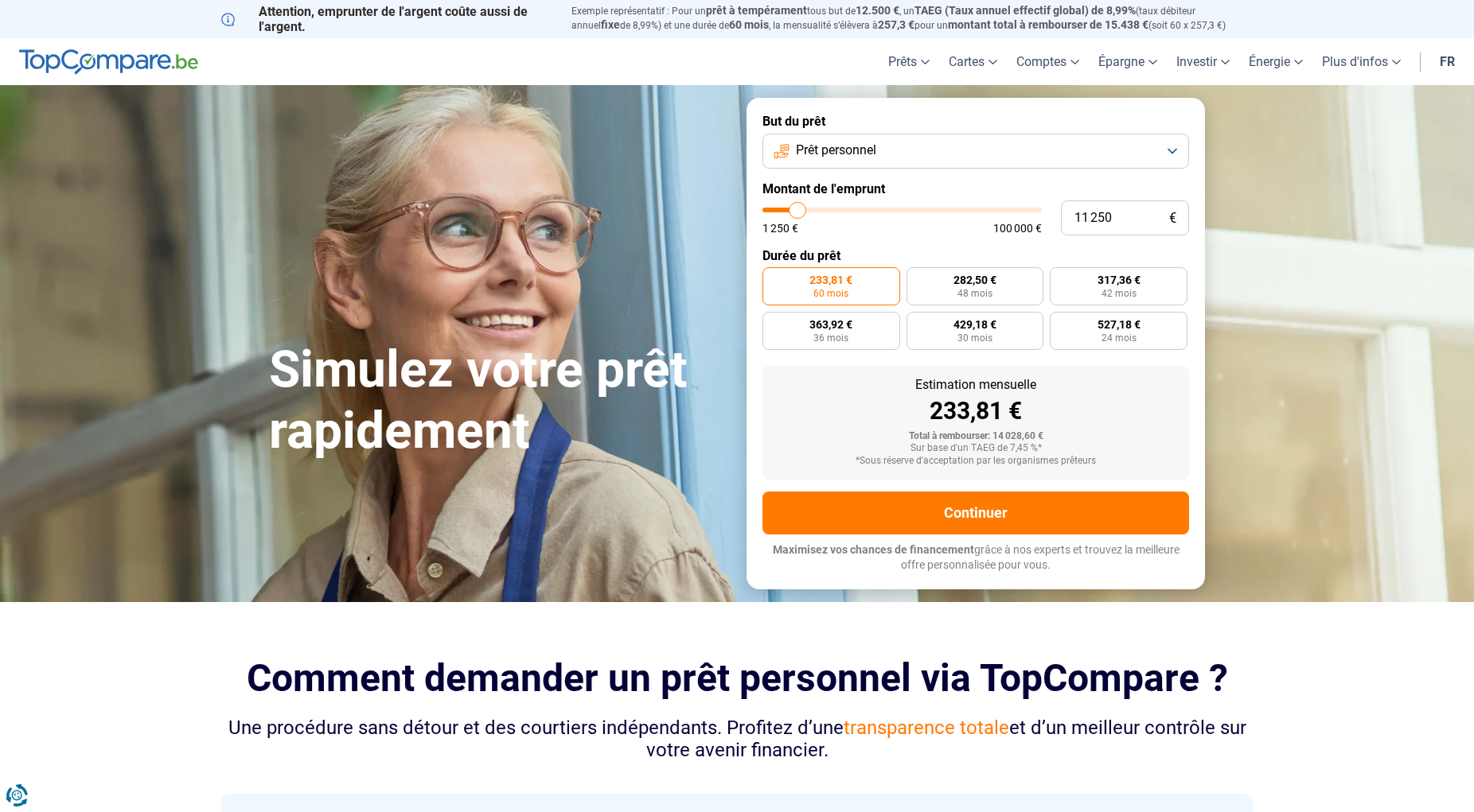
type input "11000"
type input "10 750"
type input "10750"
type input "11 000"
type input "11000"
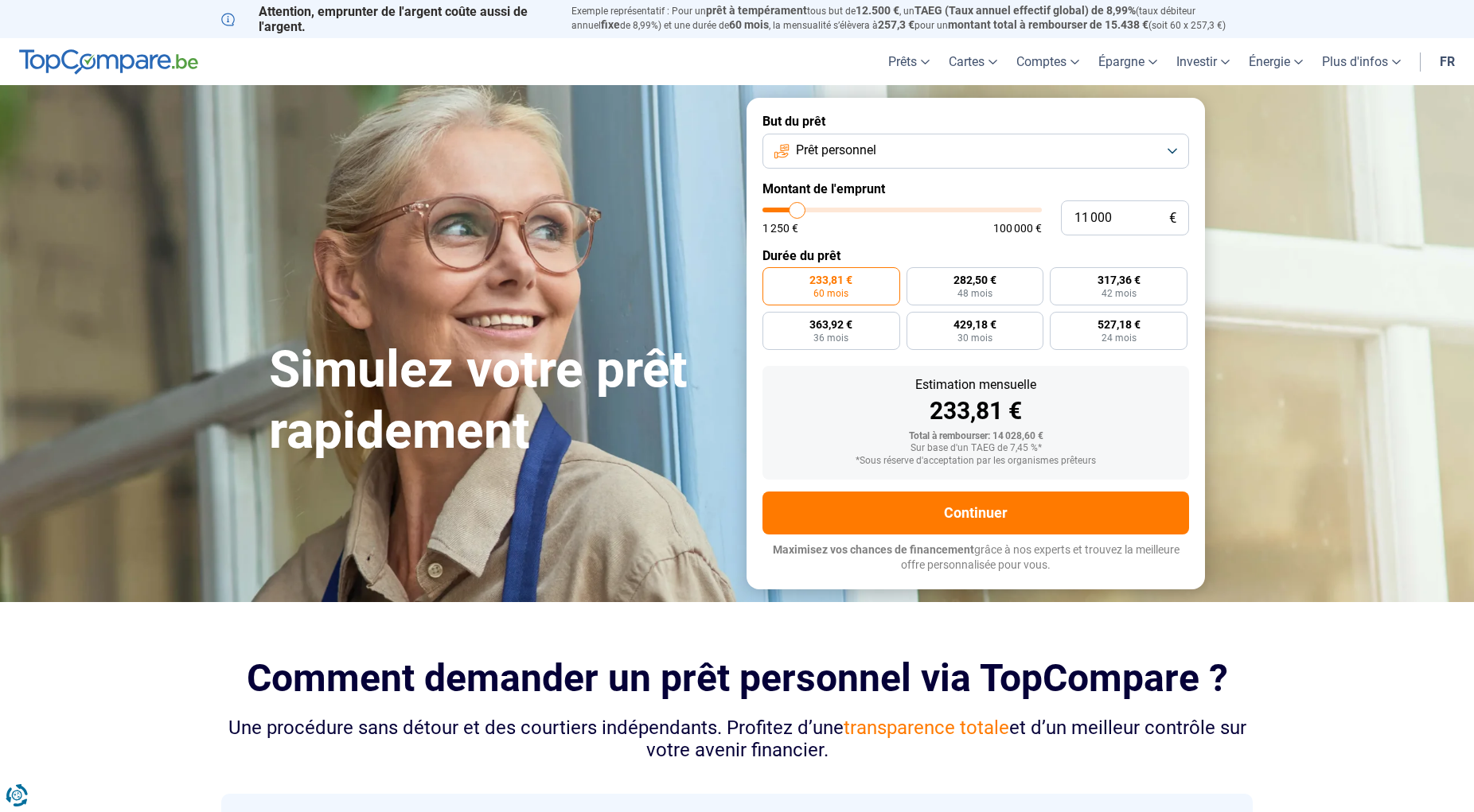
type input "11 250"
type input "11250"
type input "11 500"
type input "11500"
type input "11 750"
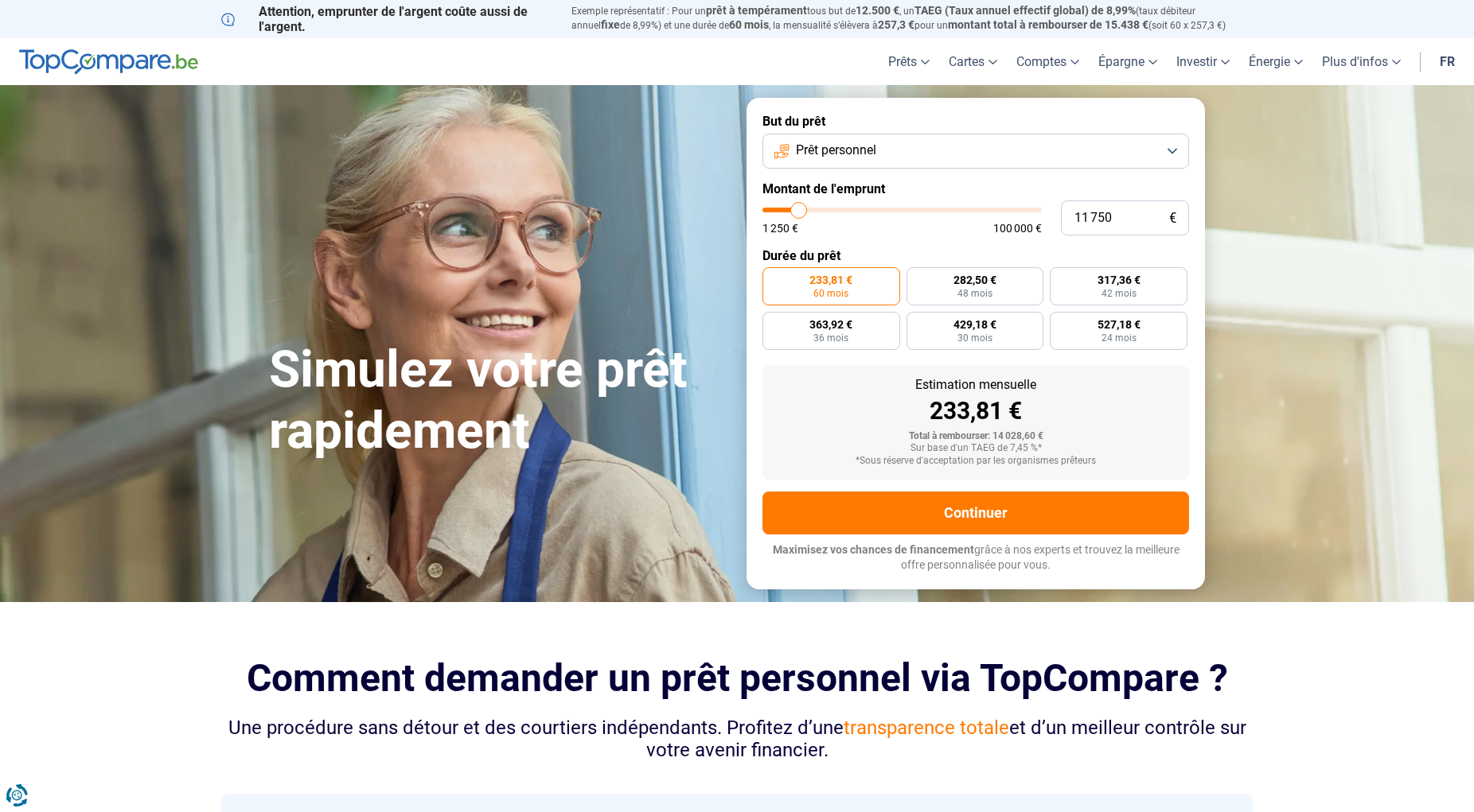
type input "11750"
click at [799, 212] on input "range" at bounding box center [902, 209] width 279 height 4
click at [848, 324] on span "363,92 €" at bounding box center [831, 324] width 43 height 11
click at [773, 322] on input "363,92 € 36 mois" at bounding box center [768, 317] width 11 height 11
radio input "true"
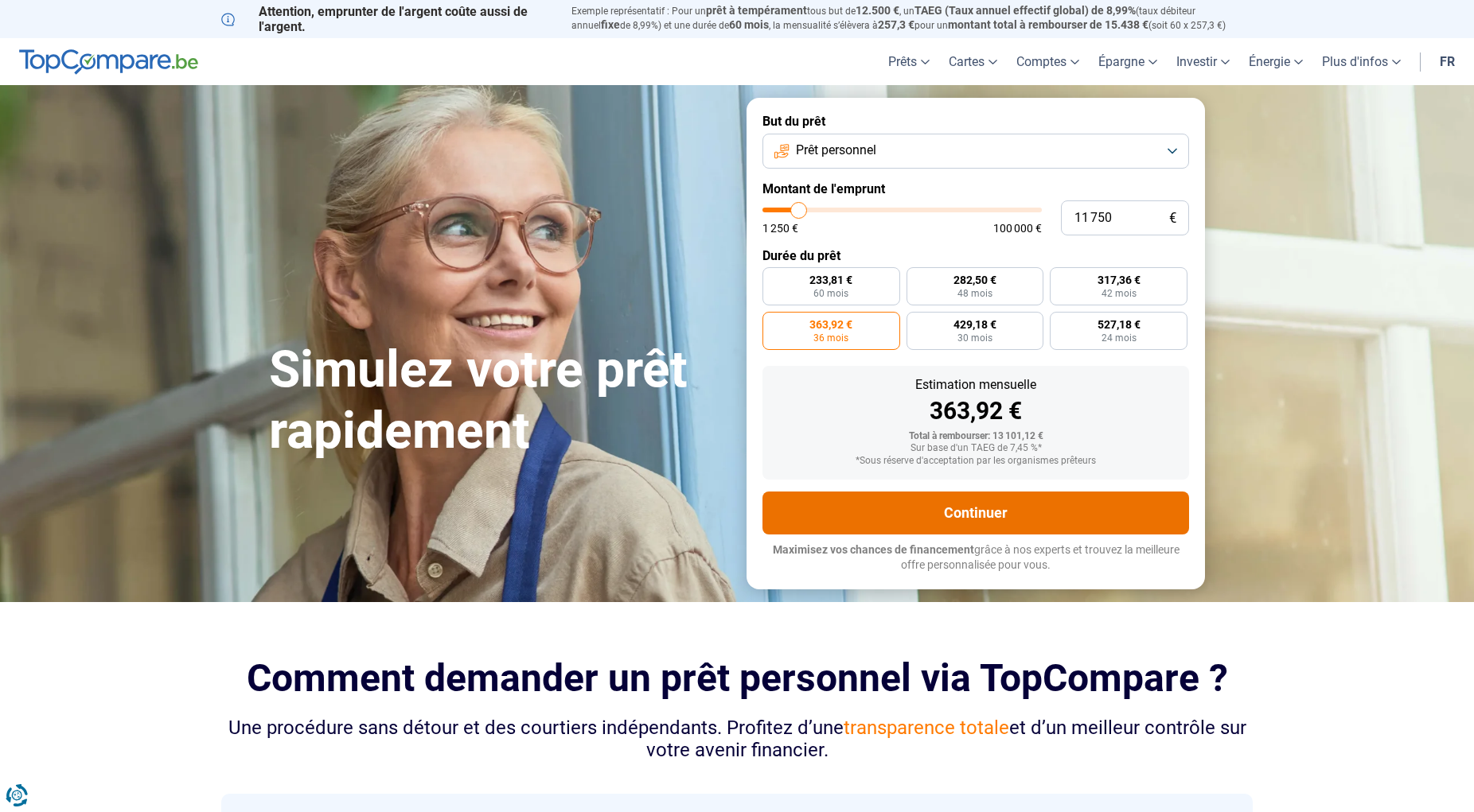
click at [991, 512] on button "Continuer" at bounding box center [976, 513] width 426 height 43
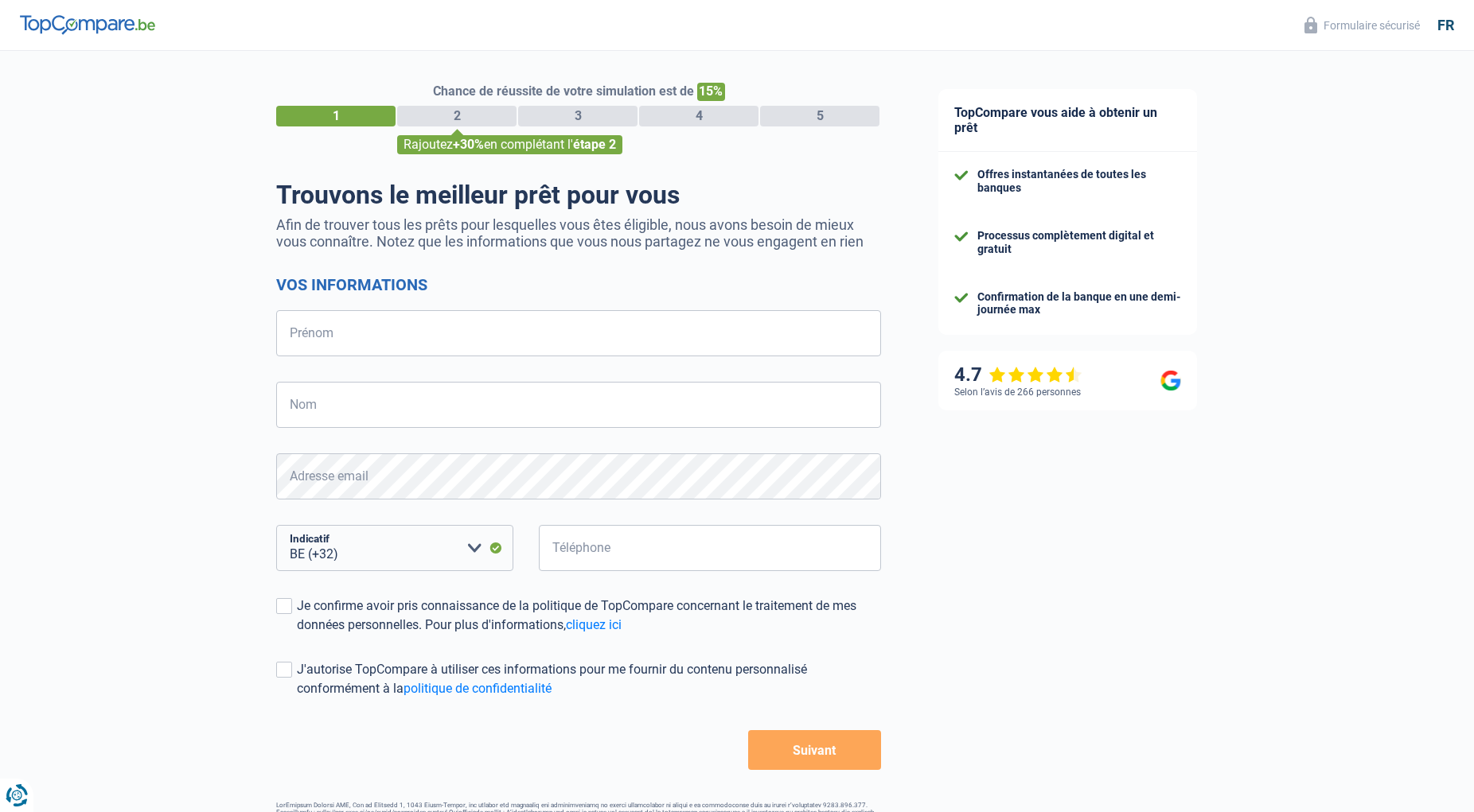
select select "32"
click at [1000, 381] on div "4.7" at bounding box center [1018, 375] width 128 height 23
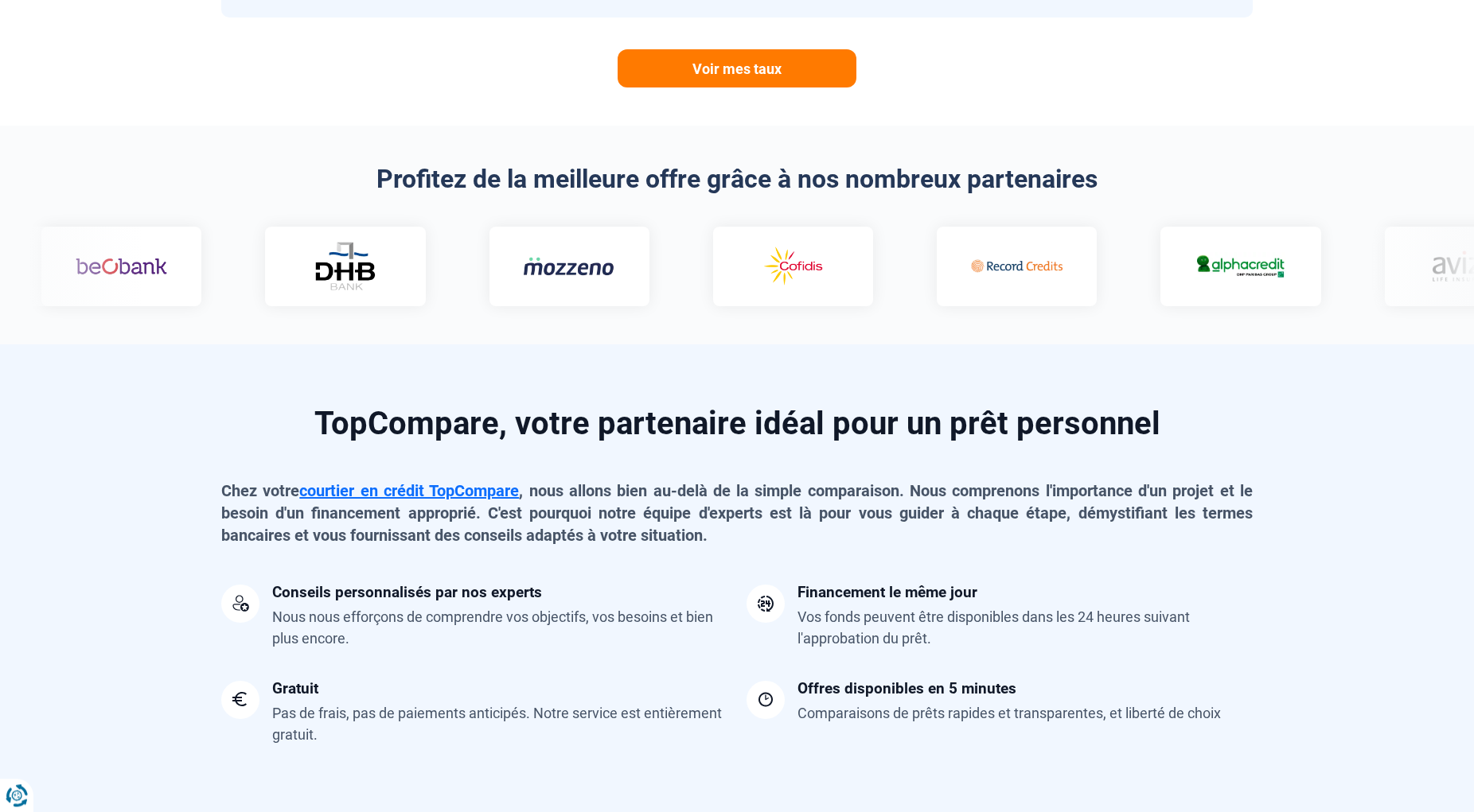
scroll to position [892, 0]
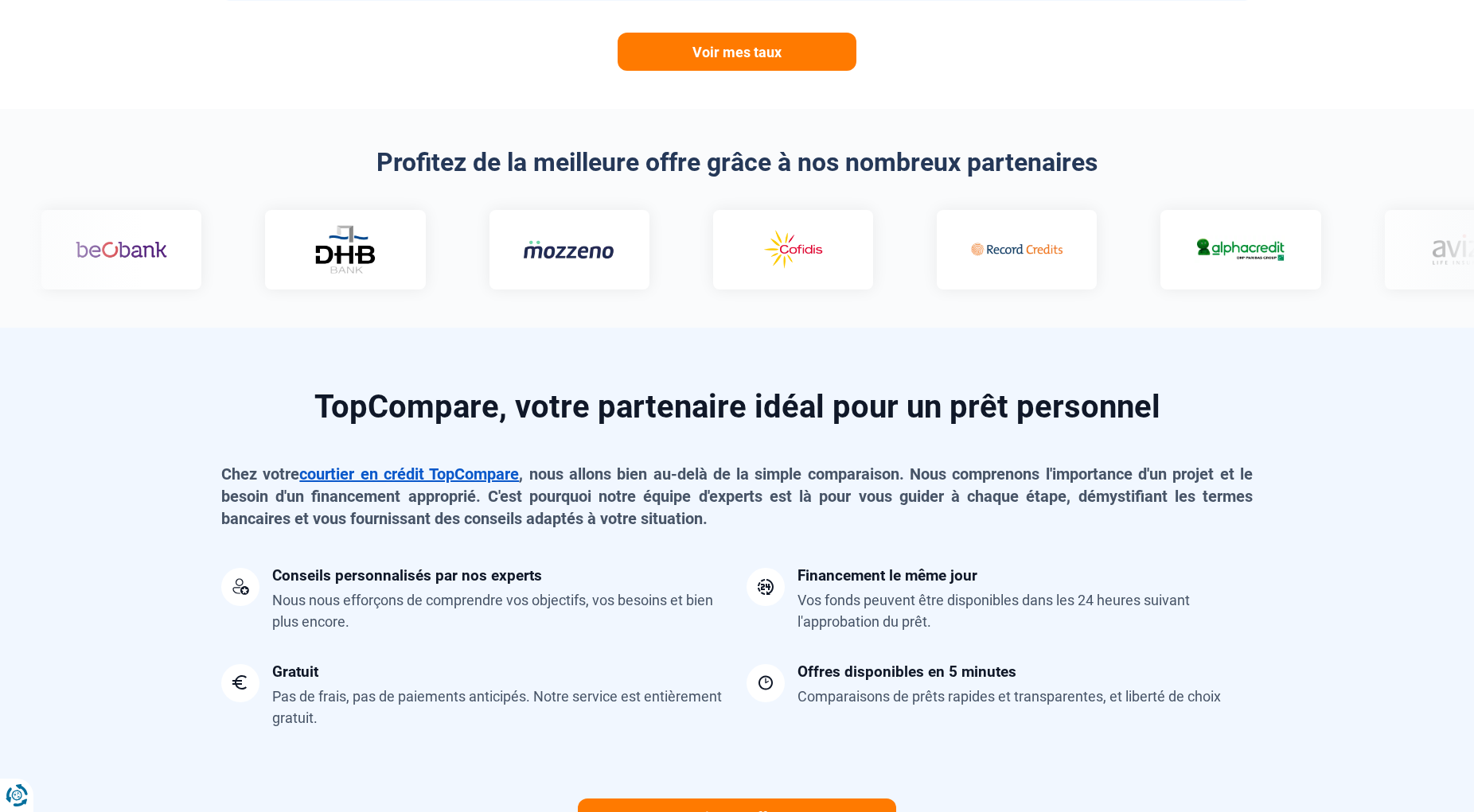
click at [477, 482] on link "courtier en crédit TopCompare" at bounding box center [409, 473] width 219 height 19
